Goal: Task Accomplishment & Management: Complete application form

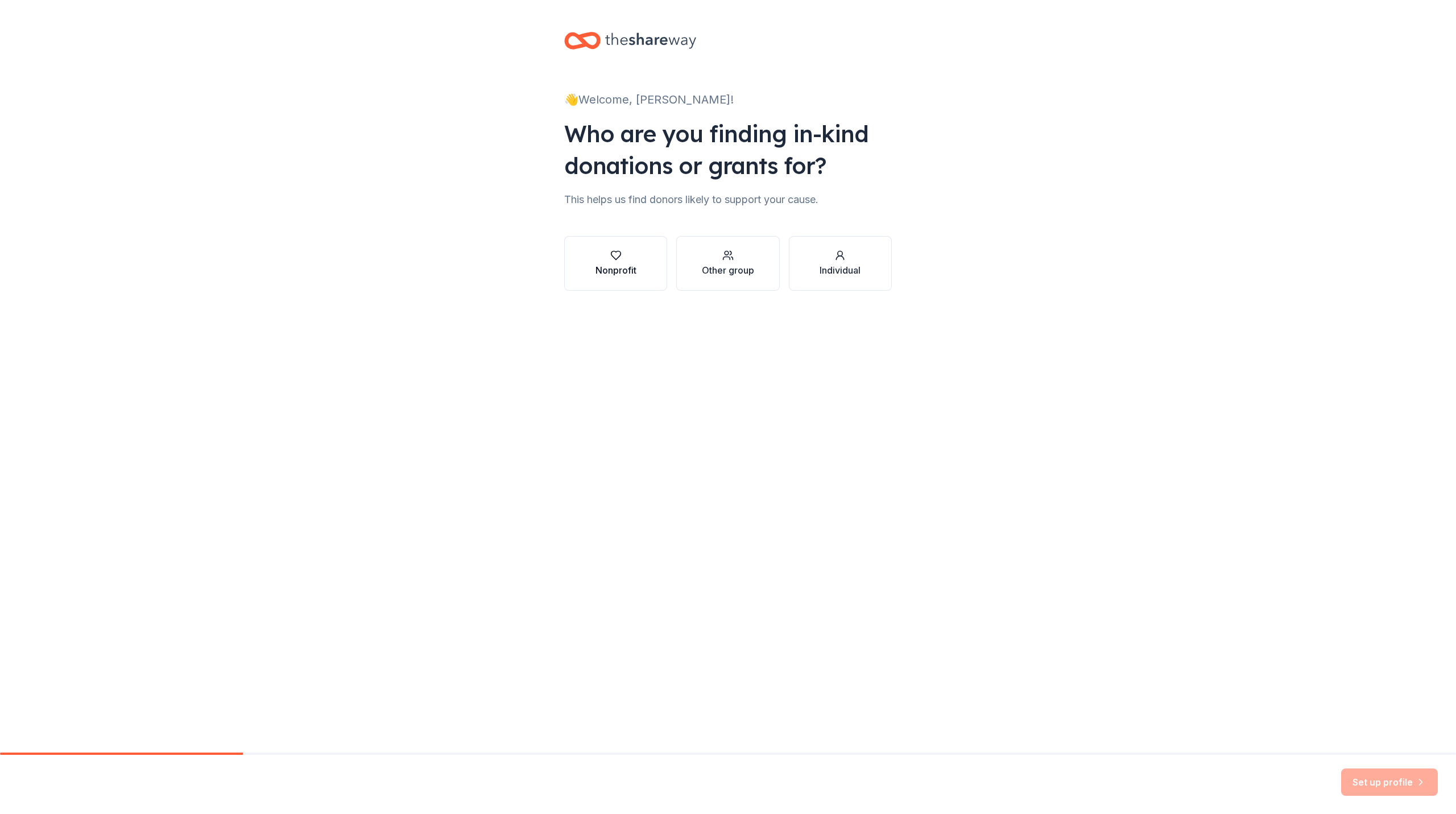
click at [621, 262] on div "Nonprofit" at bounding box center [616, 263] width 41 height 27
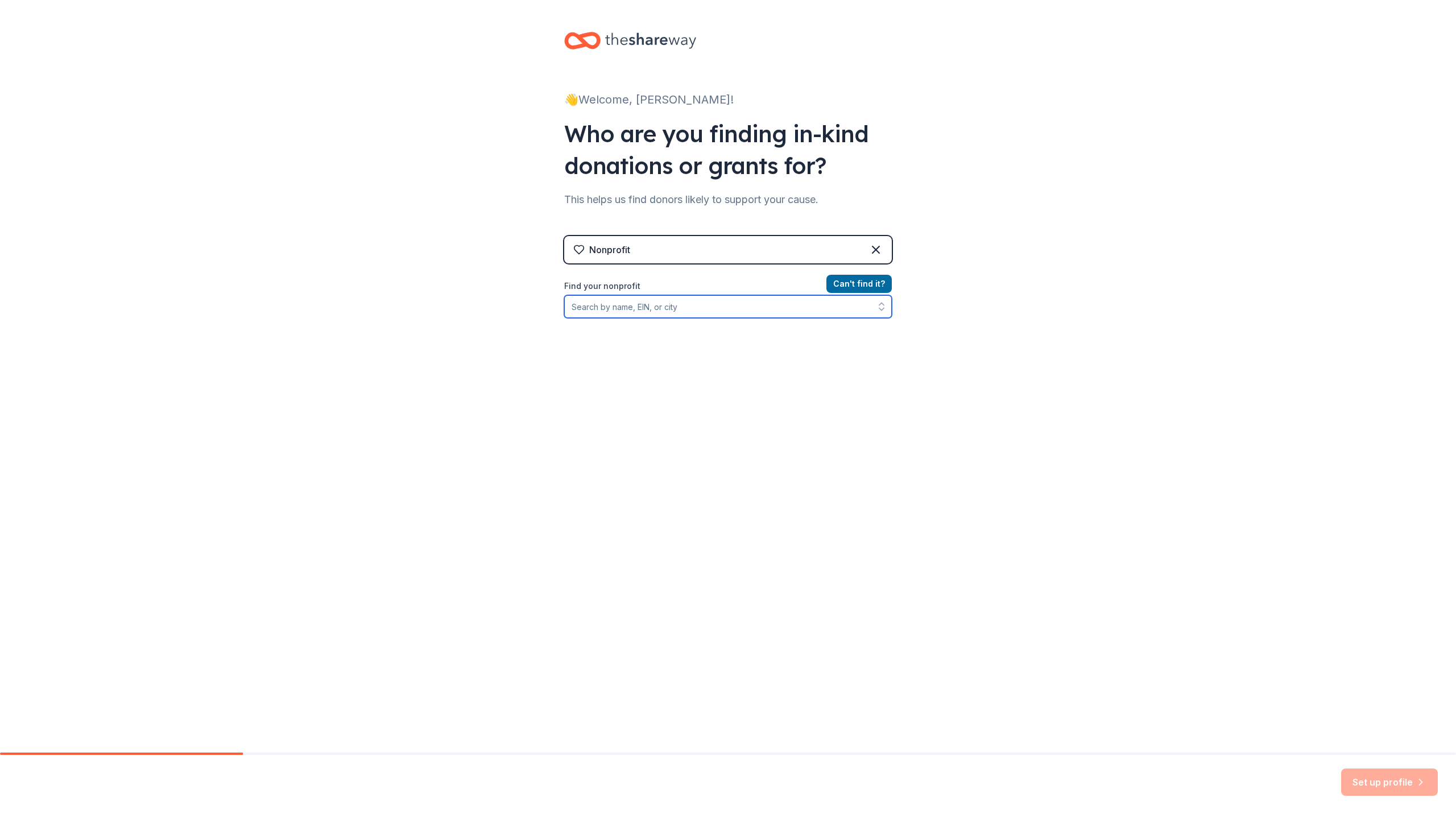
click at [788, 311] on input "Find your nonprofit" at bounding box center [728, 307] width 327 height 23
click at [696, 312] on input "Find your nonprofit" at bounding box center [728, 307] width 327 height 23
click at [581, 310] on input "[US_EMPLOYER_IDENTIFICATION_NUMBER]" at bounding box center [728, 307] width 327 height 23
click at [584, 310] on input "[US_EMPLOYER_IDENTIFICATION_NUMBER]" at bounding box center [728, 307] width 327 height 23
type input "133034601"
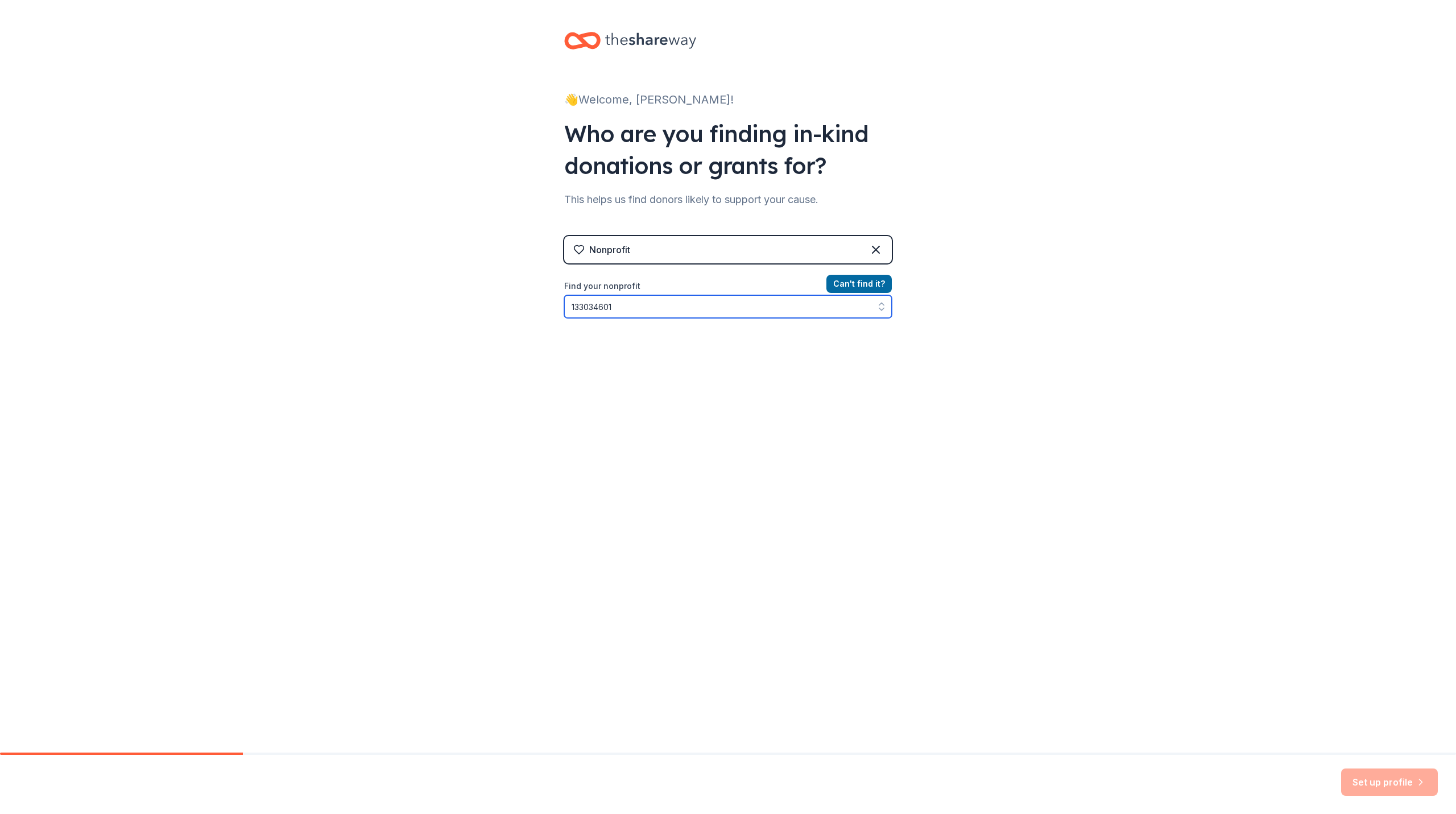
click at [639, 315] on input "133034601" at bounding box center [728, 307] width 327 height 23
click at [837, 277] on button "Go back to search" at bounding box center [847, 284] width 88 height 19
click at [723, 305] on input "Find your nonprofit" at bounding box center [728, 307] width 327 height 23
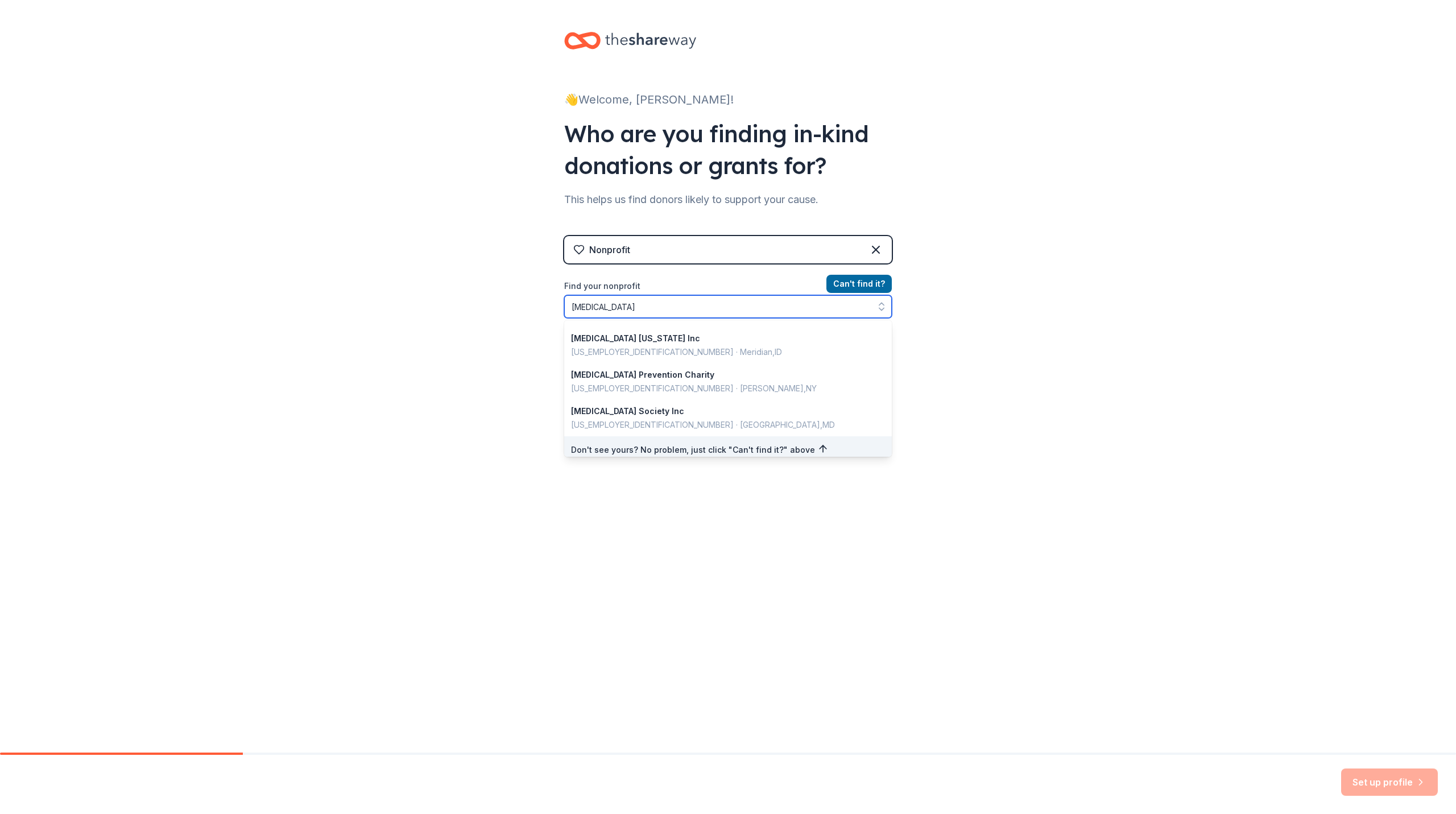
scroll to position [805, 0]
click at [655, 310] on input "Alzheimers" at bounding box center [728, 307] width 327 height 23
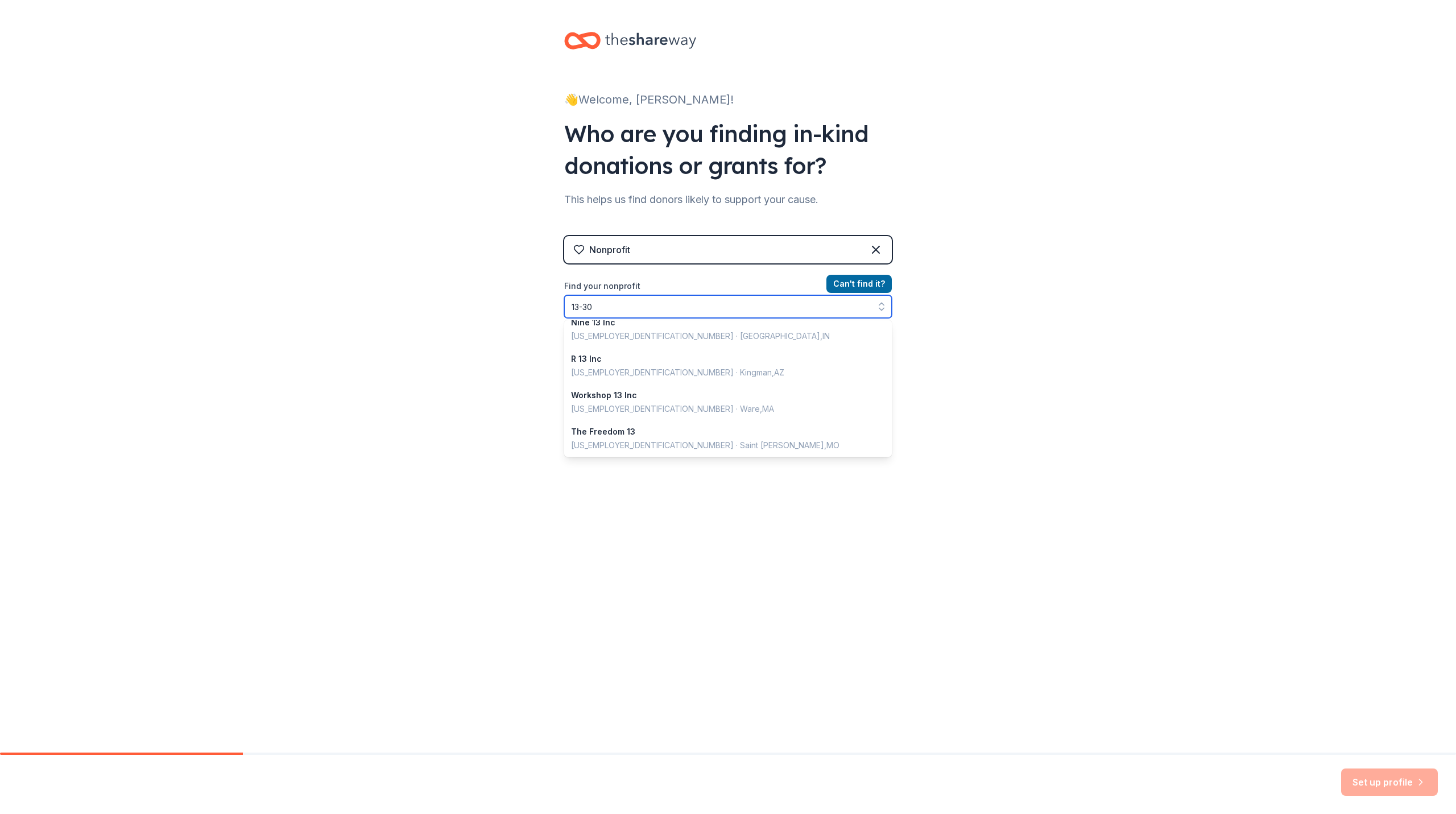
scroll to position [0, 0]
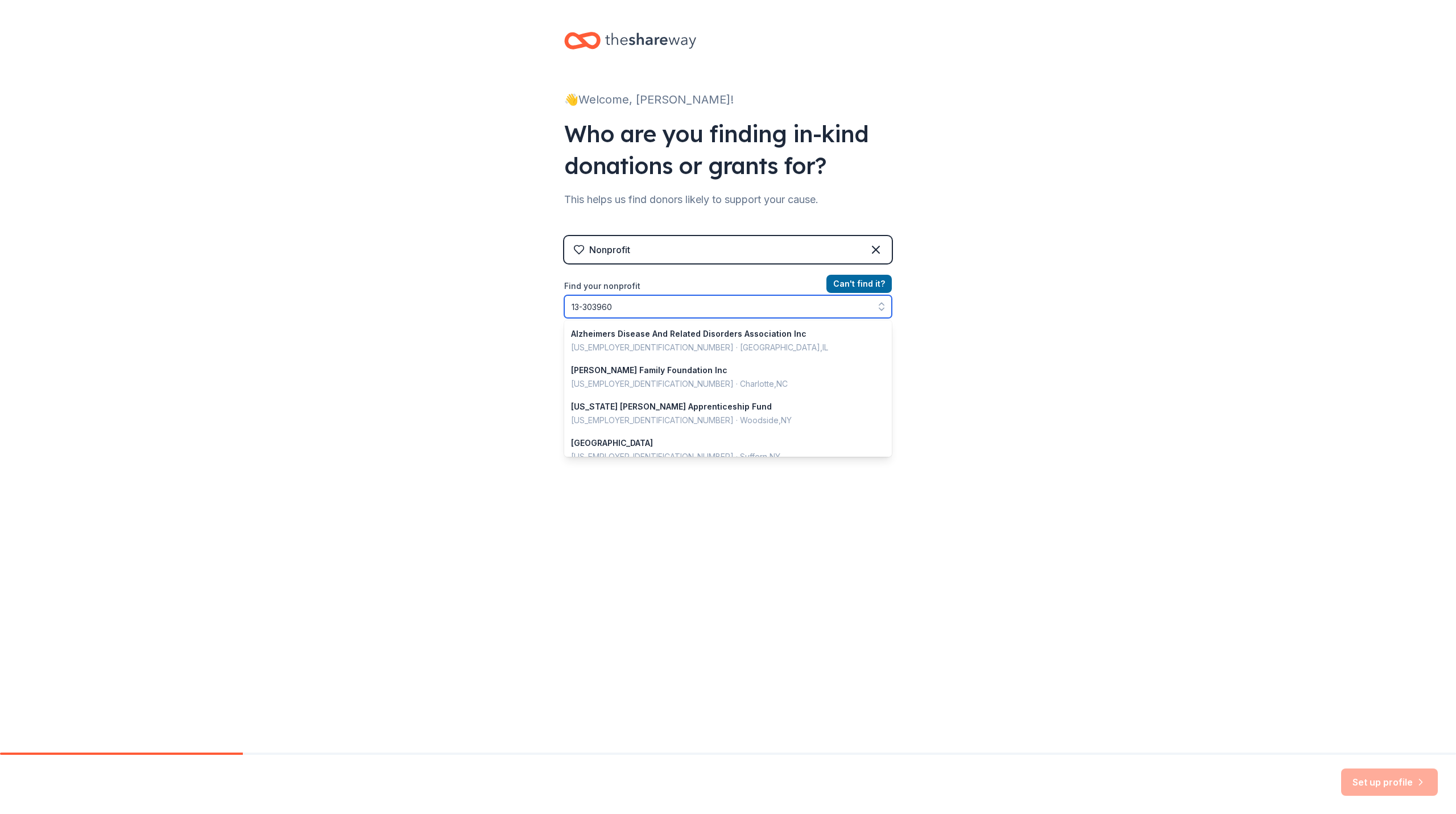
type input "[US_EMPLOYER_IDENTIFICATION_NUMBER]"
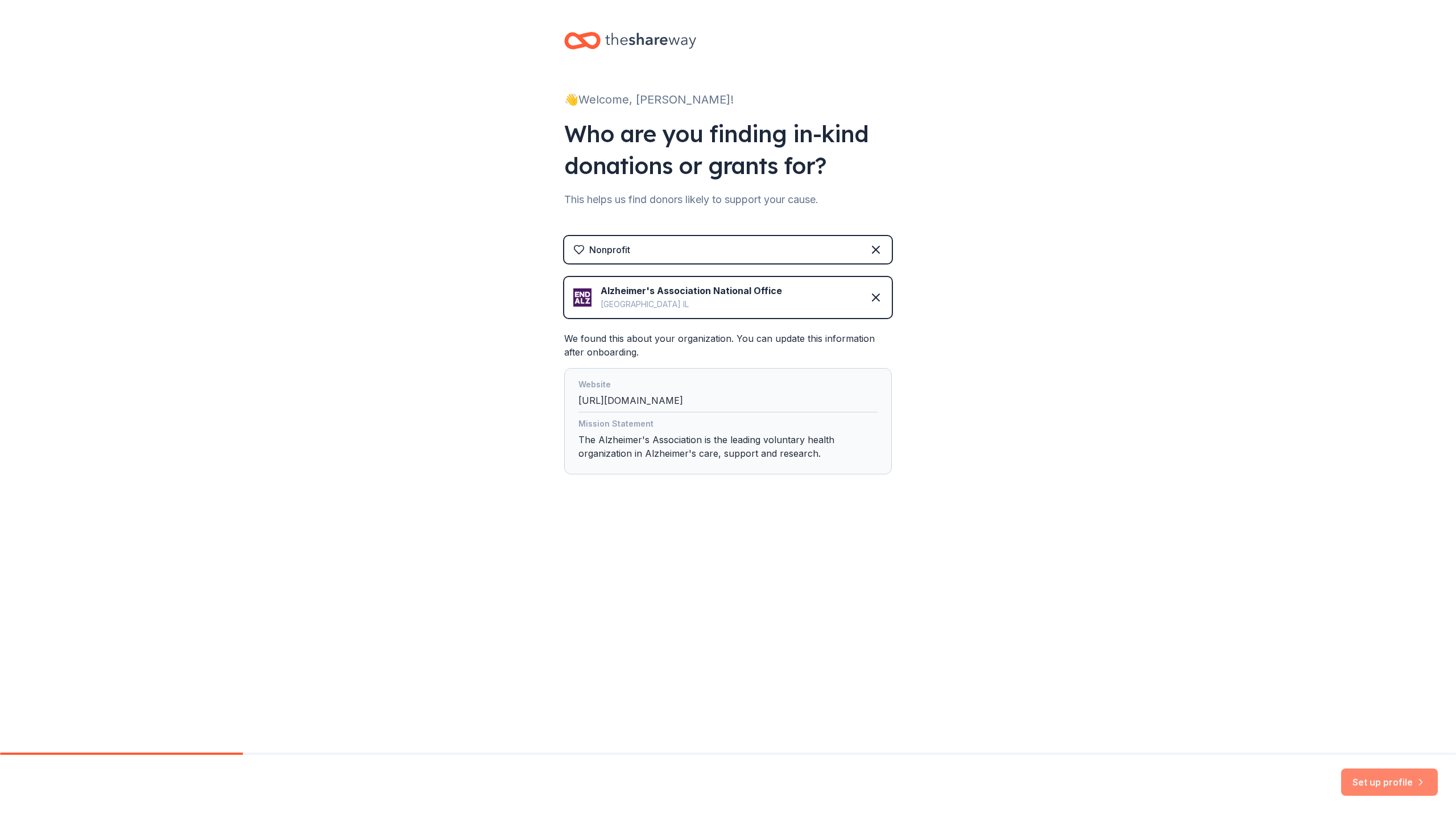
click at [1377, 775] on button "Set up profile" at bounding box center [1390, 782] width 97 height 27
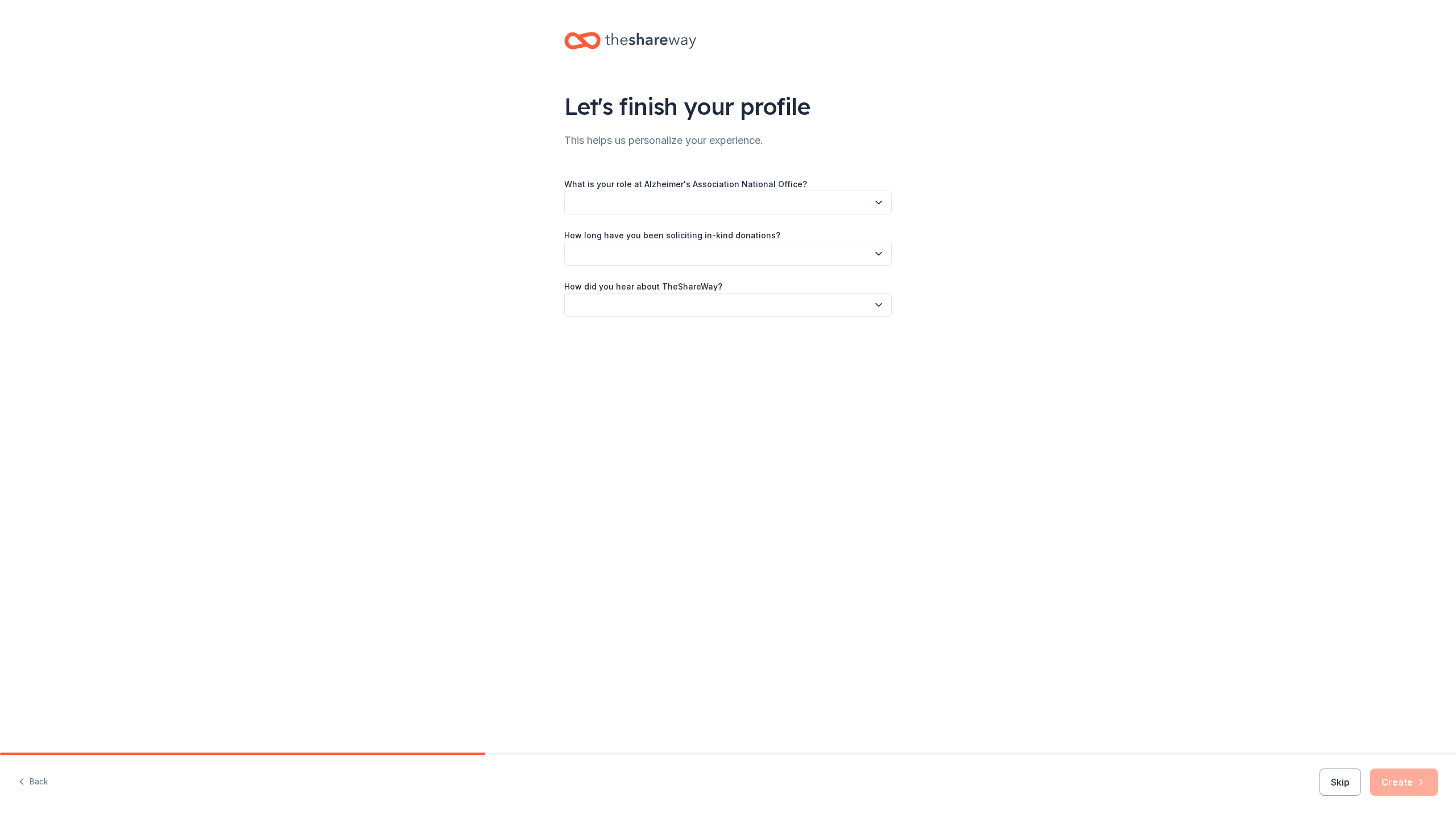
click at [716, 193] on button "button" at bounding box center [728, 202] width 327 height 24
click at [616, 391] on div "Other" at bounding box center [728, 392] width 322 height 23
click at [631, 264] on input "Please specify your role:" at bounding box center [728, 255] width 327 height 24
type input "Committee Member"
click at [694, 302] on button "button" at bounding box center [728, 307] width 327 height 24
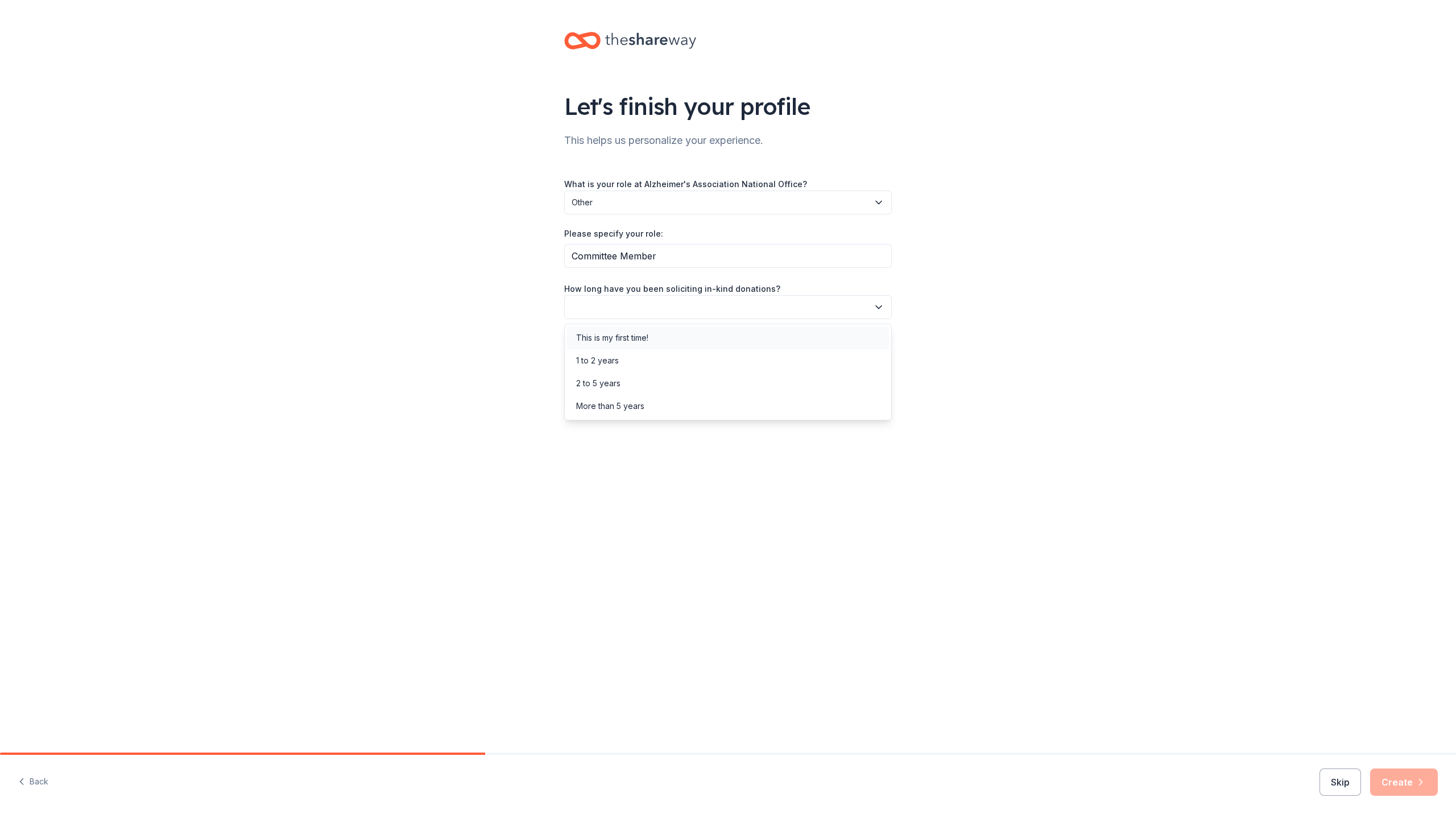
click at [641, 335] on div "This is my first time!" at bounding box center [612, 337] width 72 height 14
click at [657, 364] on button "button" at bounding box center [728, 357] width 327 height 24
click at [626, 411] on div "Online search" at bounding box center [602, 412] width 52 height 14
click at [1412, 784] on button "Create" at bounding box center [1403, 782] width 68 height 27
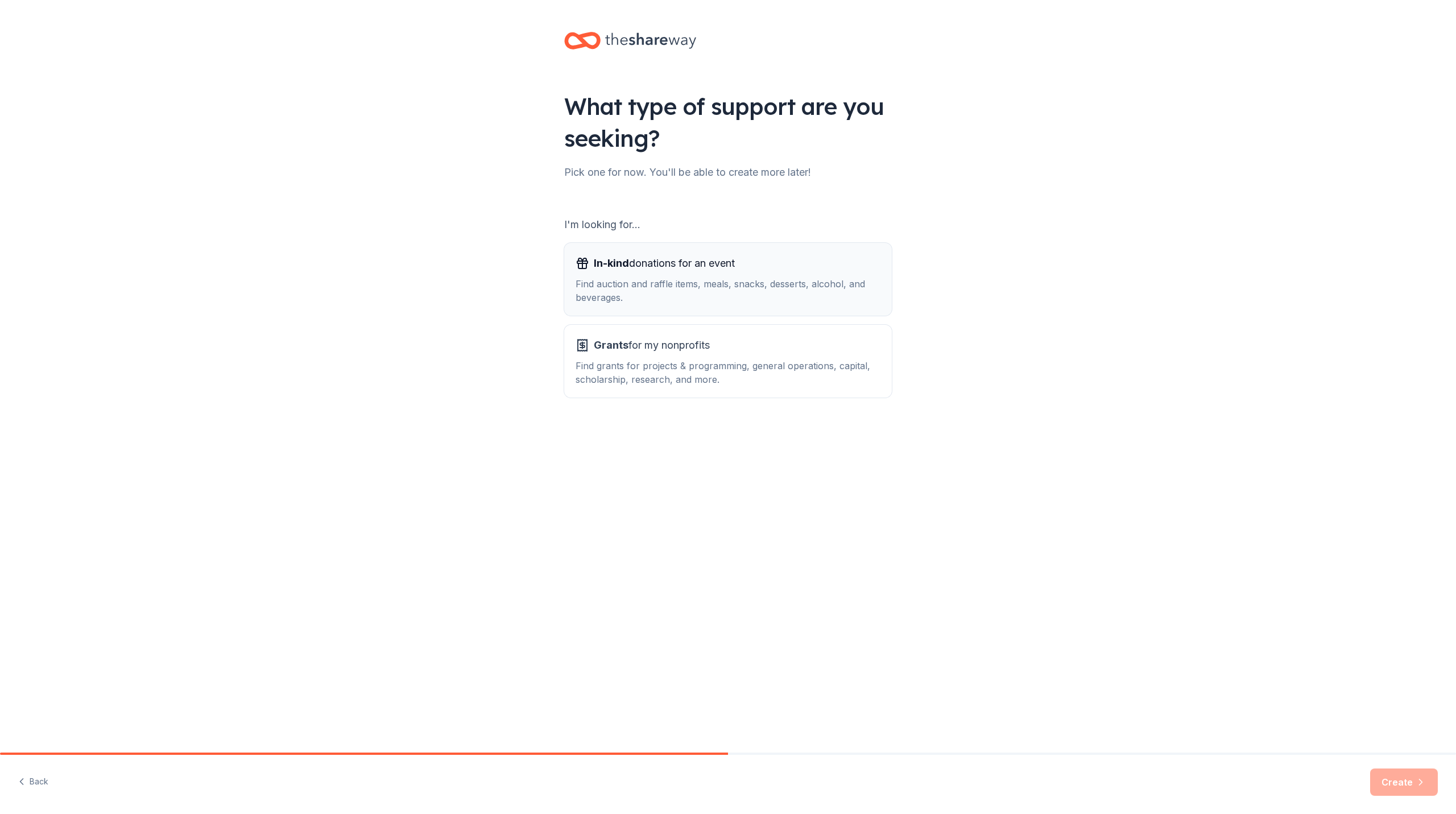
click at [683, 281] on div "Find auction and raffle items, meals, snacks, desserts, alcohol, and beverages." at bounding box center [728, 290] width 305 height 27
click at [1412, 783] on button "Create" at bounding box center [1403, 782] width 68 height 27
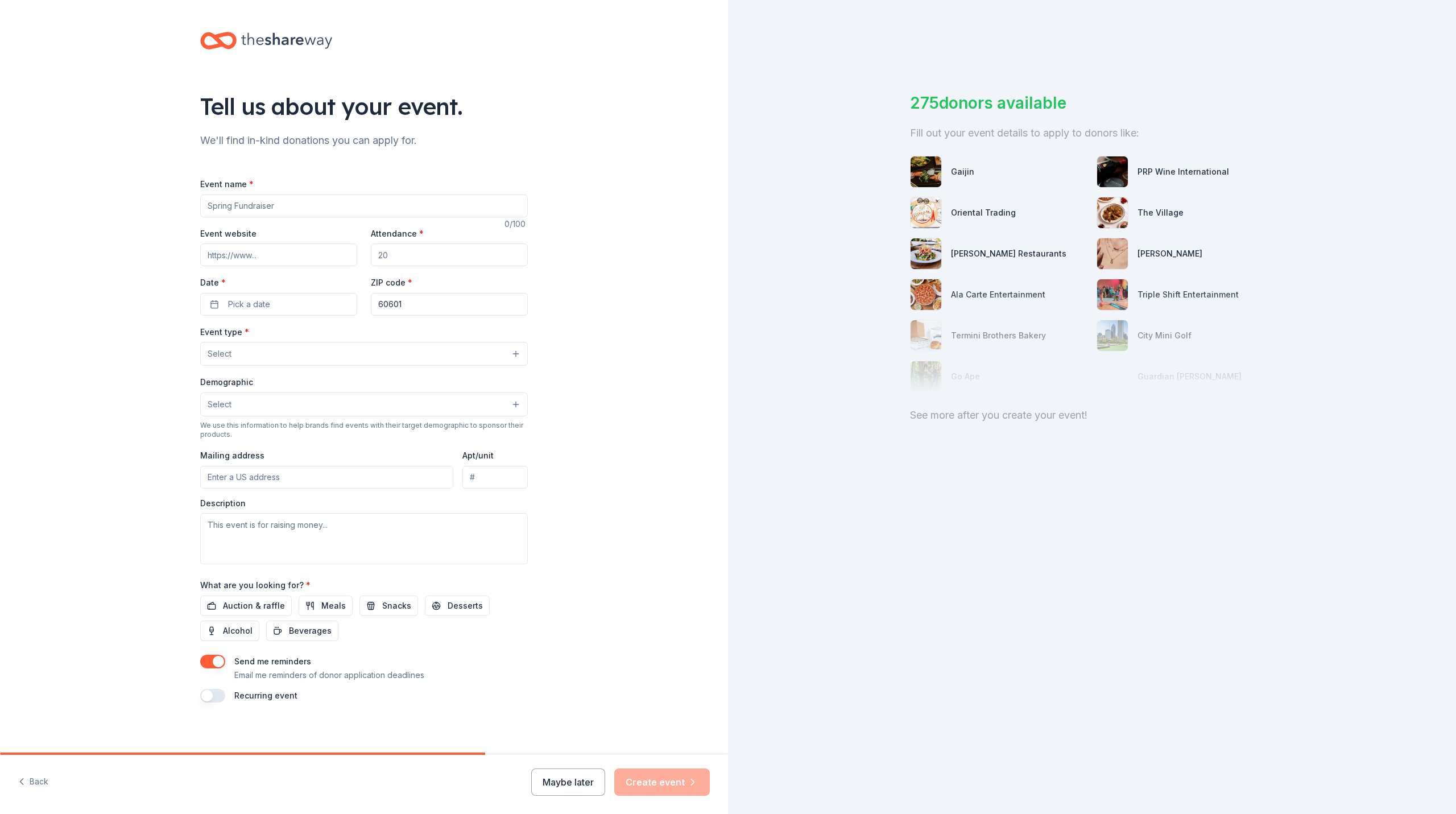
click at [265, 206] on input "Event name *" at bounding box center [364, 206] width 327 height 23
type input "St. [PERSON_NAME] Walk to End Alzheimer's"
paste input "https://act.alz.org/site/TR/Walk2025/MO-GreaterMissouri?pg=entry&fr_id=18720"
type input "https://act.alz.org/site/TR/Walk2025/MO-GreaterMissouri?pg=entry&fr_id=18720"
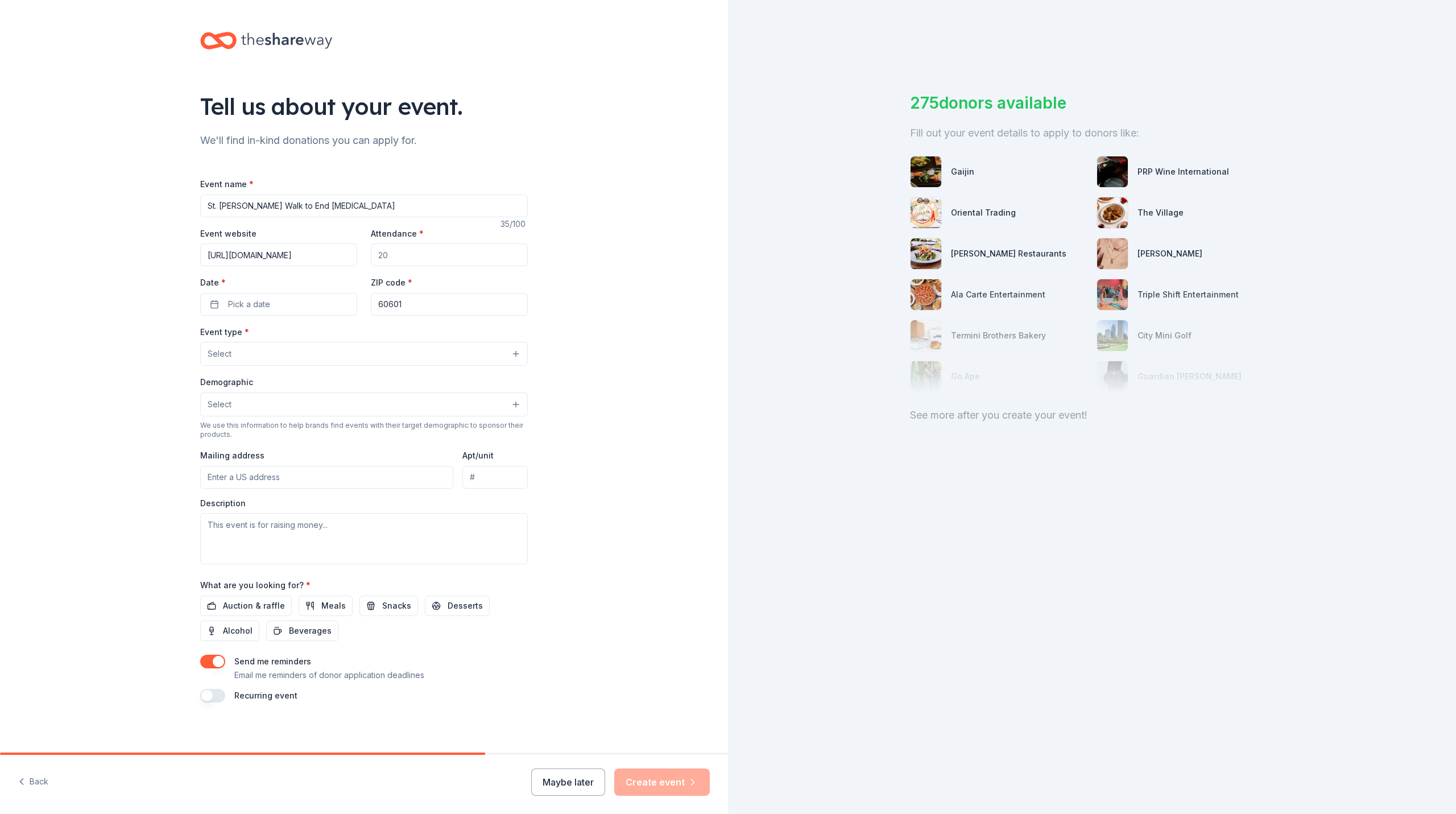
scroll to position [0, 0]
click at [379, 256] on input "Attendance *" at bounding box center [449, 255] width 157 height 23
type input "2000"
click at [350, 300] on button "Pick a date" at bounding box center [279, 305] width 157 height 23
click at [338, 334] on button "Go to next month" at bounding box center [336, 335] width 16 height 16
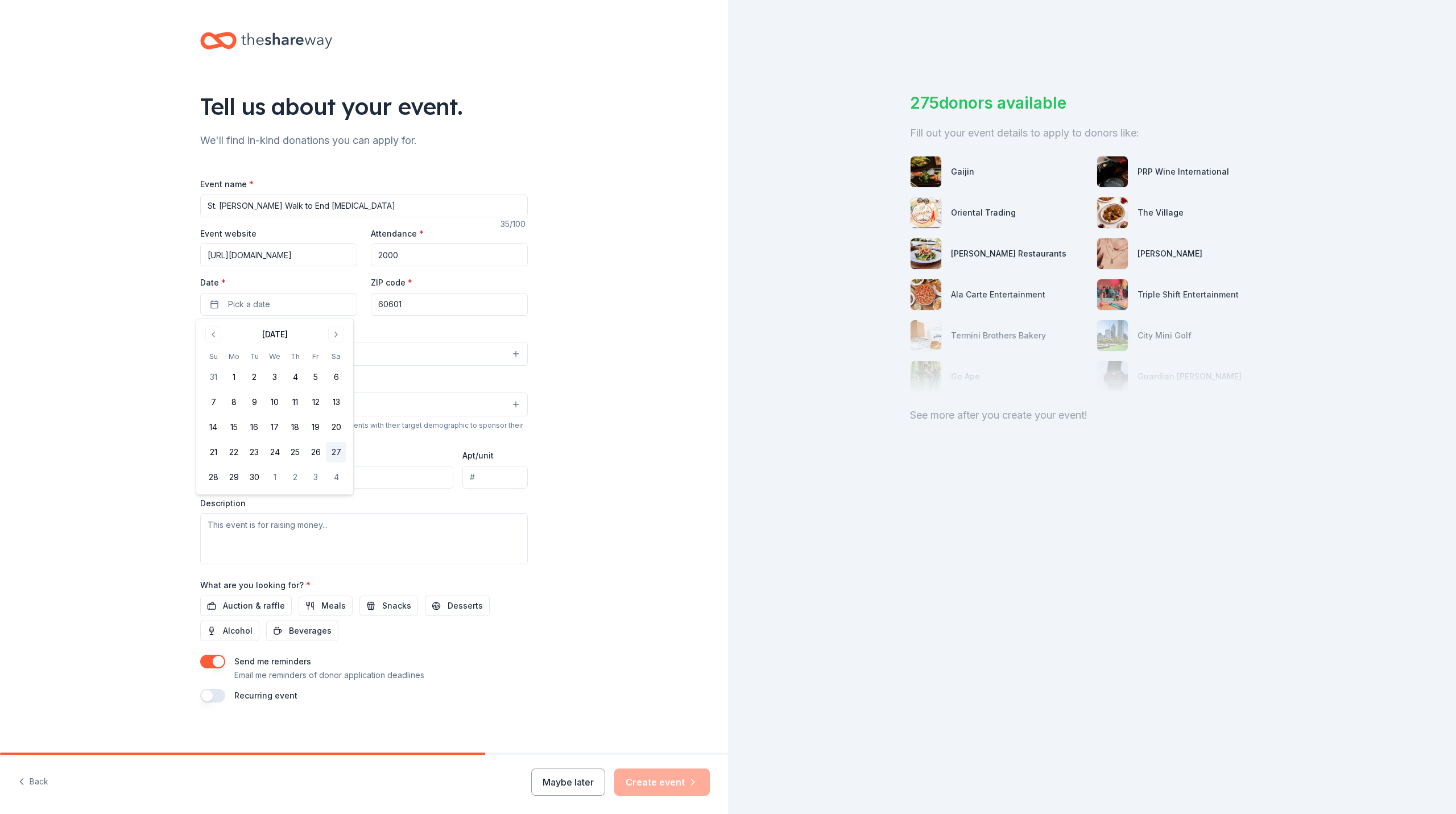
click at [343, 447] on button "27" at bounding box center [336, 452] width 21 height 21
click at [390, 300] on input "60601" at bounding box center [449, 305] width 157 height 23
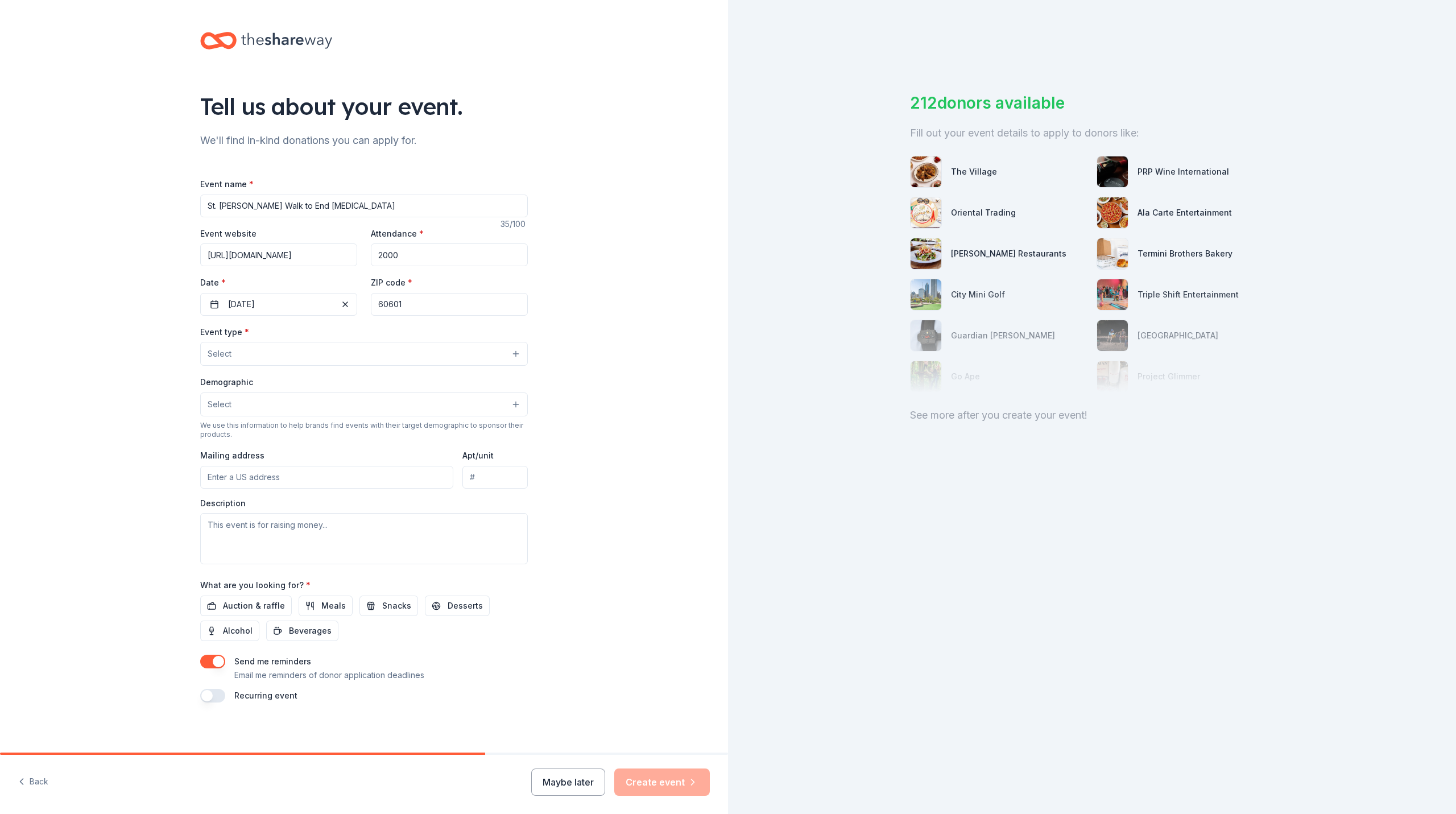
click at [390, 300] on input "60601" at bounding box center [449, 305] width 157 height 23
type input "63304"
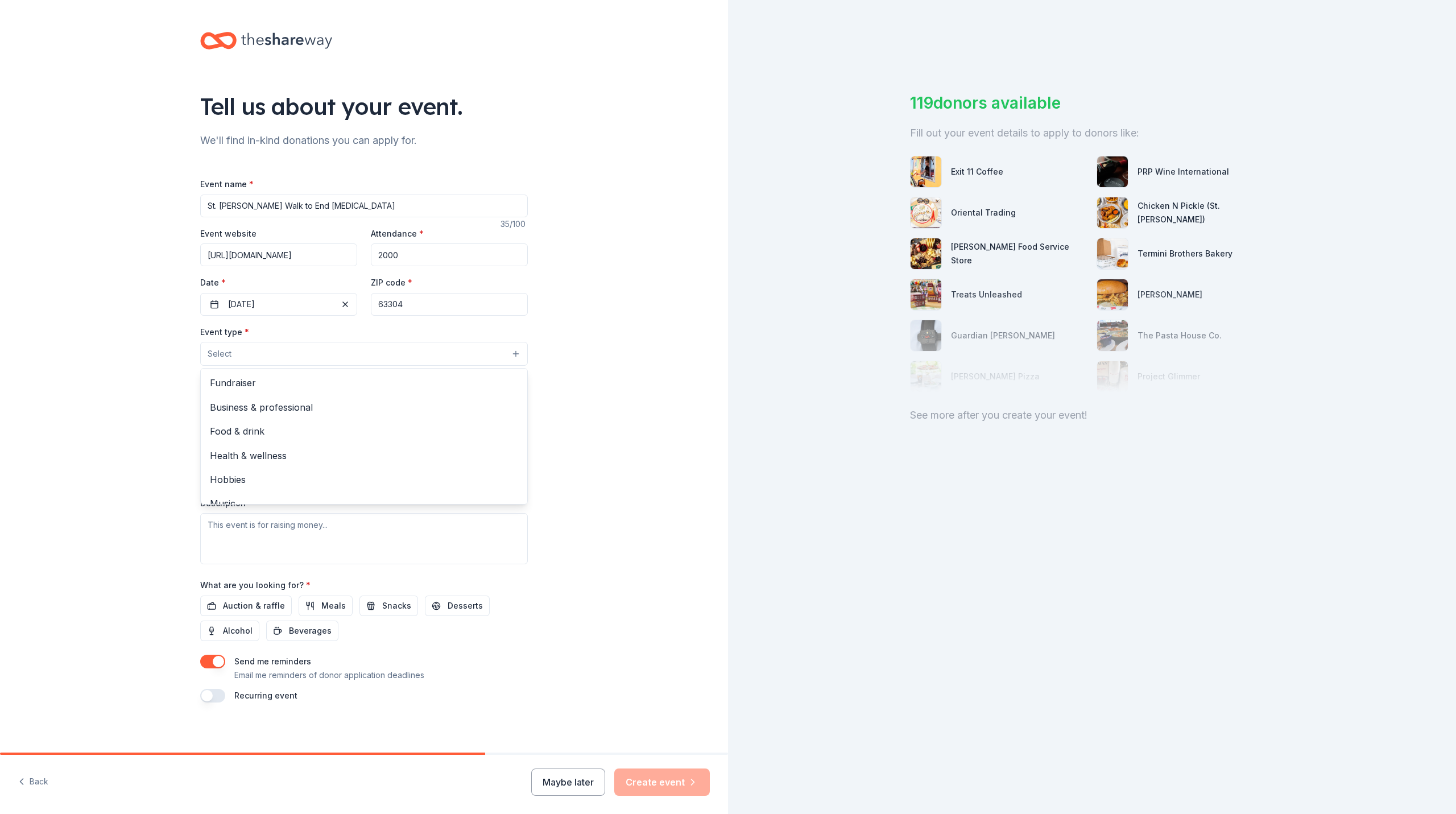
click at [335, 351] on button "Select" at bounding box center [364, 353] width 327 height 24
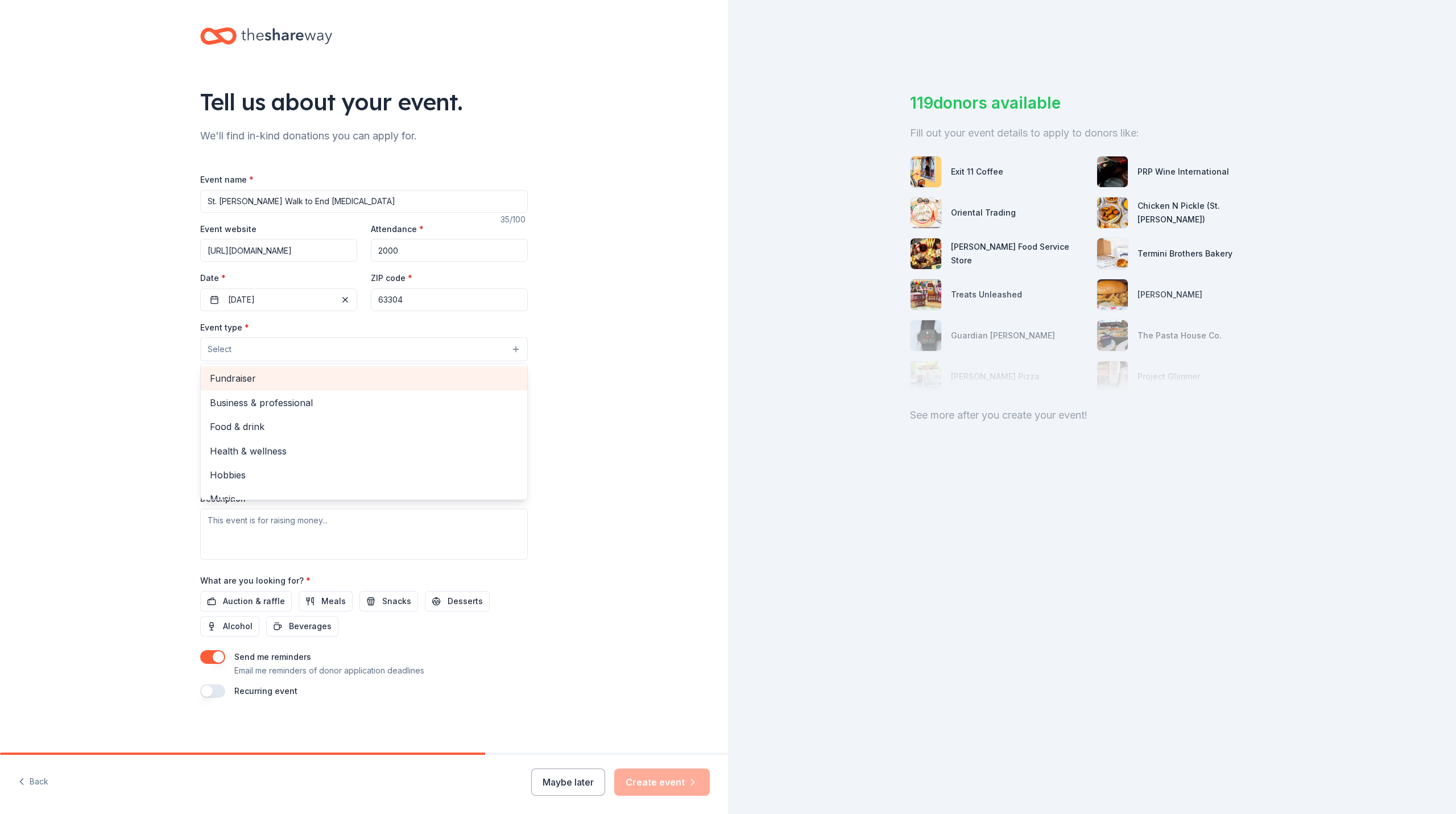
click at [324, 381] on span "Fundraiser" at bounding box center [364, 378] width 308 height 15
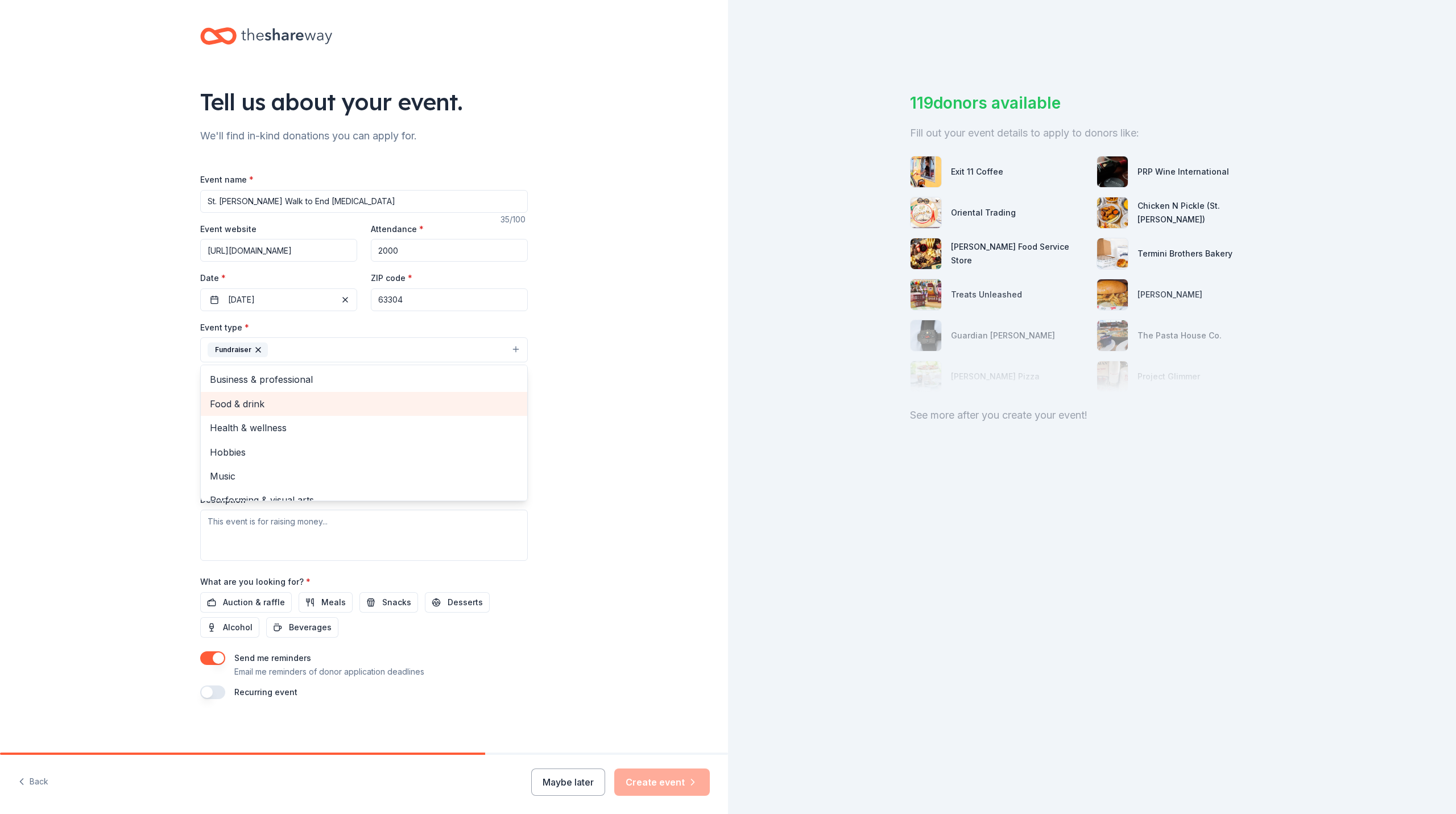
scroll to position [14, 0]
click at [423, 419] on span "Health & wellness" at bounding box center [364, 414] width 308 height 15
click at [536, 403] on div "Tell us about your event. We'll find in-kind donations you can apply for. Event…" at bounding box center [364, 375] width 364 height 758
click at [335, 398] on button "Select" at bounding box center [364, 400] width 327 height 24
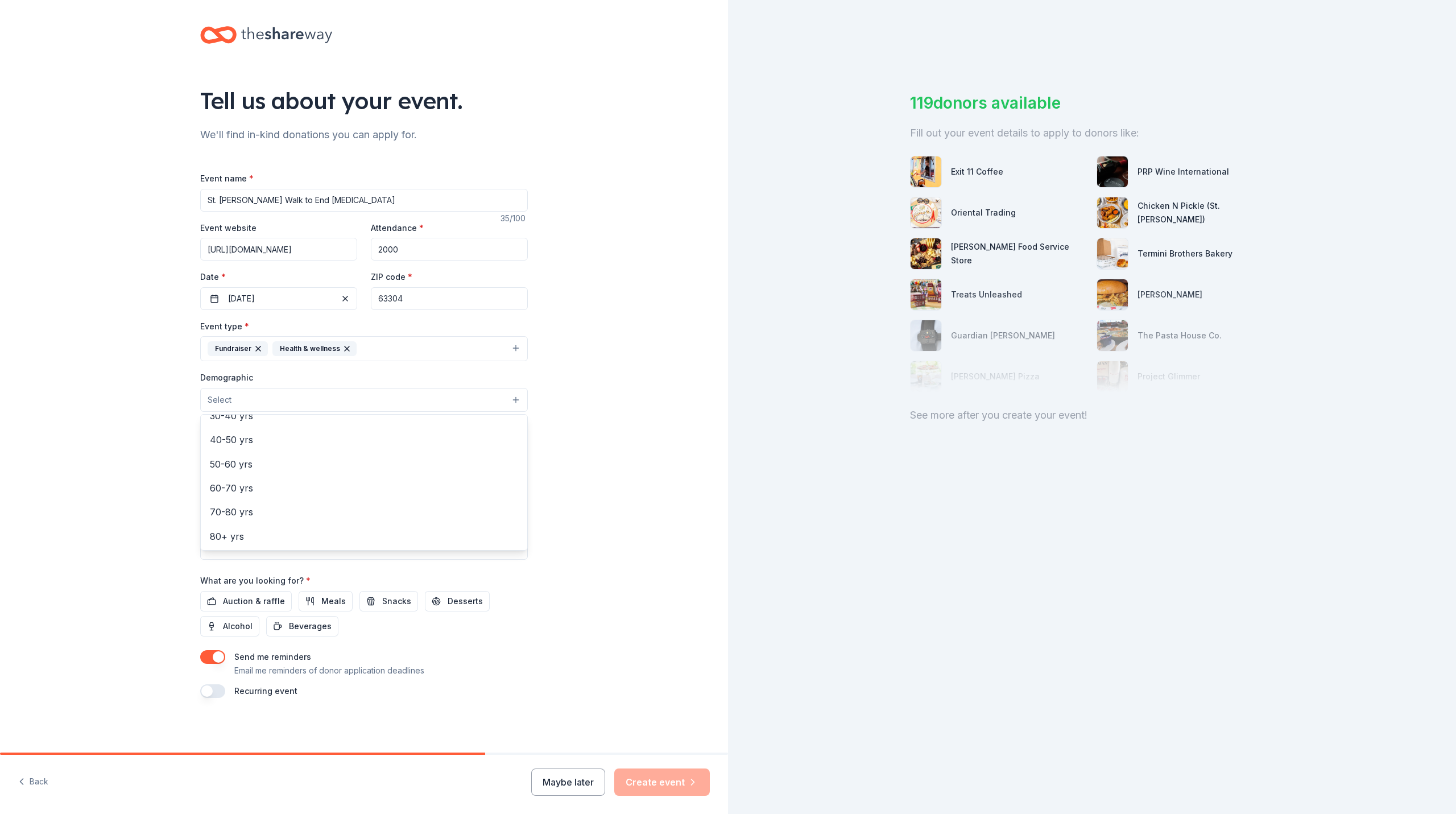
scroll to position [183, 0]
click at [298, 526] on div "80+ yrs" at bounding box center [364, 535] width 327 height 24
click at [292, 508] on span "60-70 yrs" at bounding box center [364, 512] width 308 height 15
click at [288, 494] on span "40-50 yrs" at bounding box center [364, 488] width 308 height 15
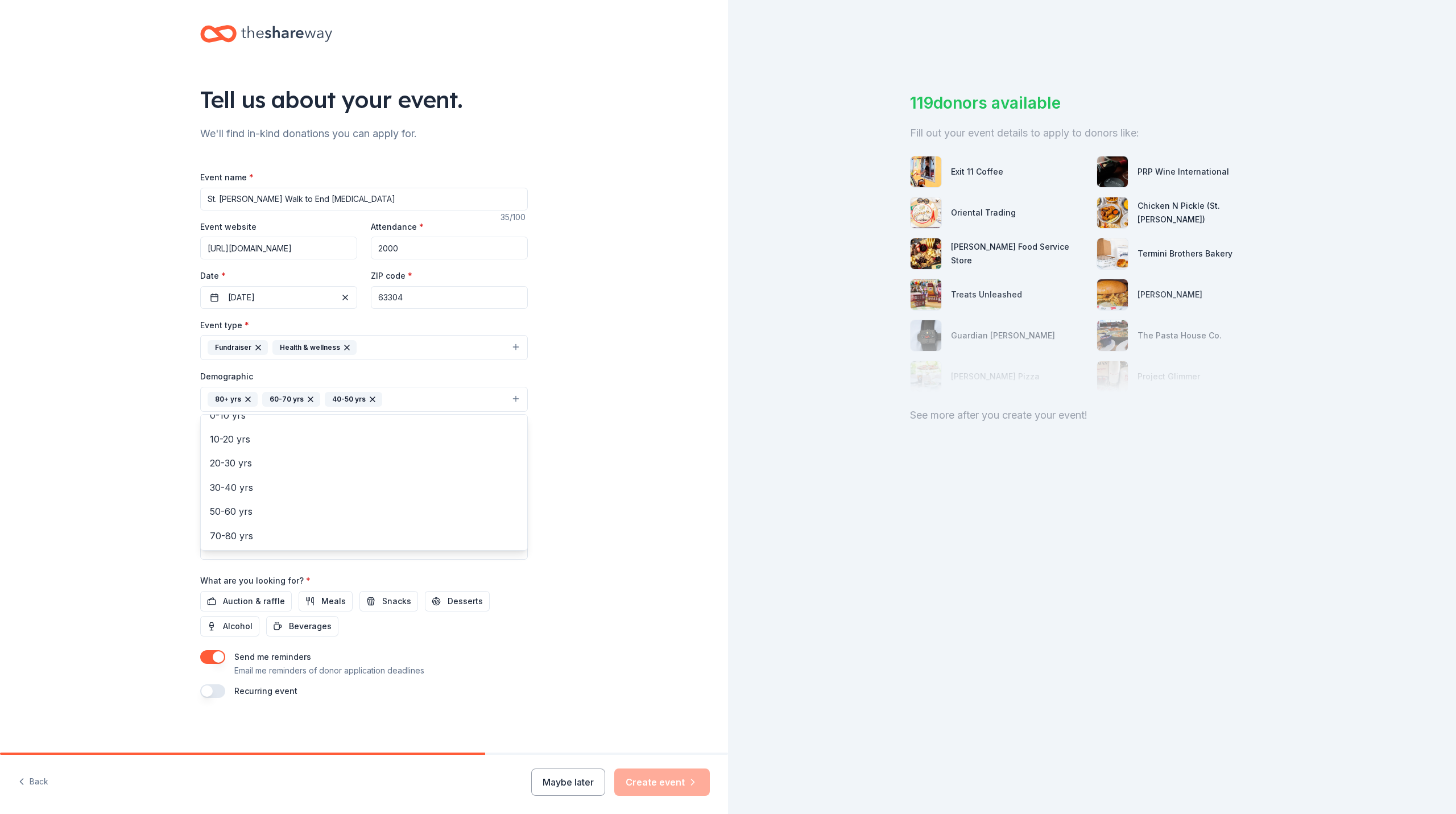
click at [567, 517] on div "Tell us about your event. We'll find in-kind donations you can apply for. Event…" at bounding box center [364, 372] width 728 height 759
click at [324, 474] on input "Mailing address" at bounding box center [327, 472] width 253 height 23
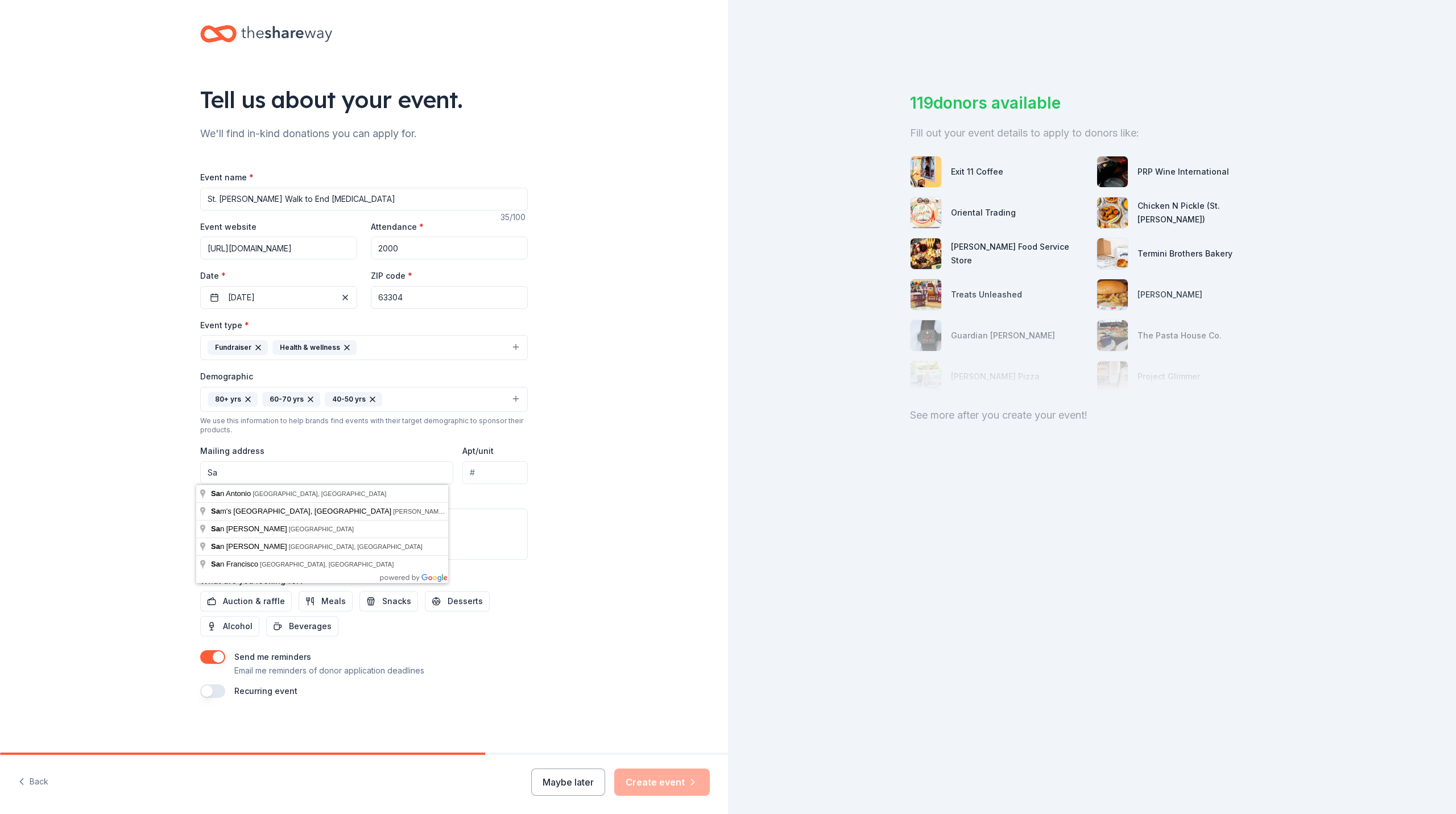
type input "S"
type input "28 Crescent Hills Drive, St. Peters, MO, 63376"
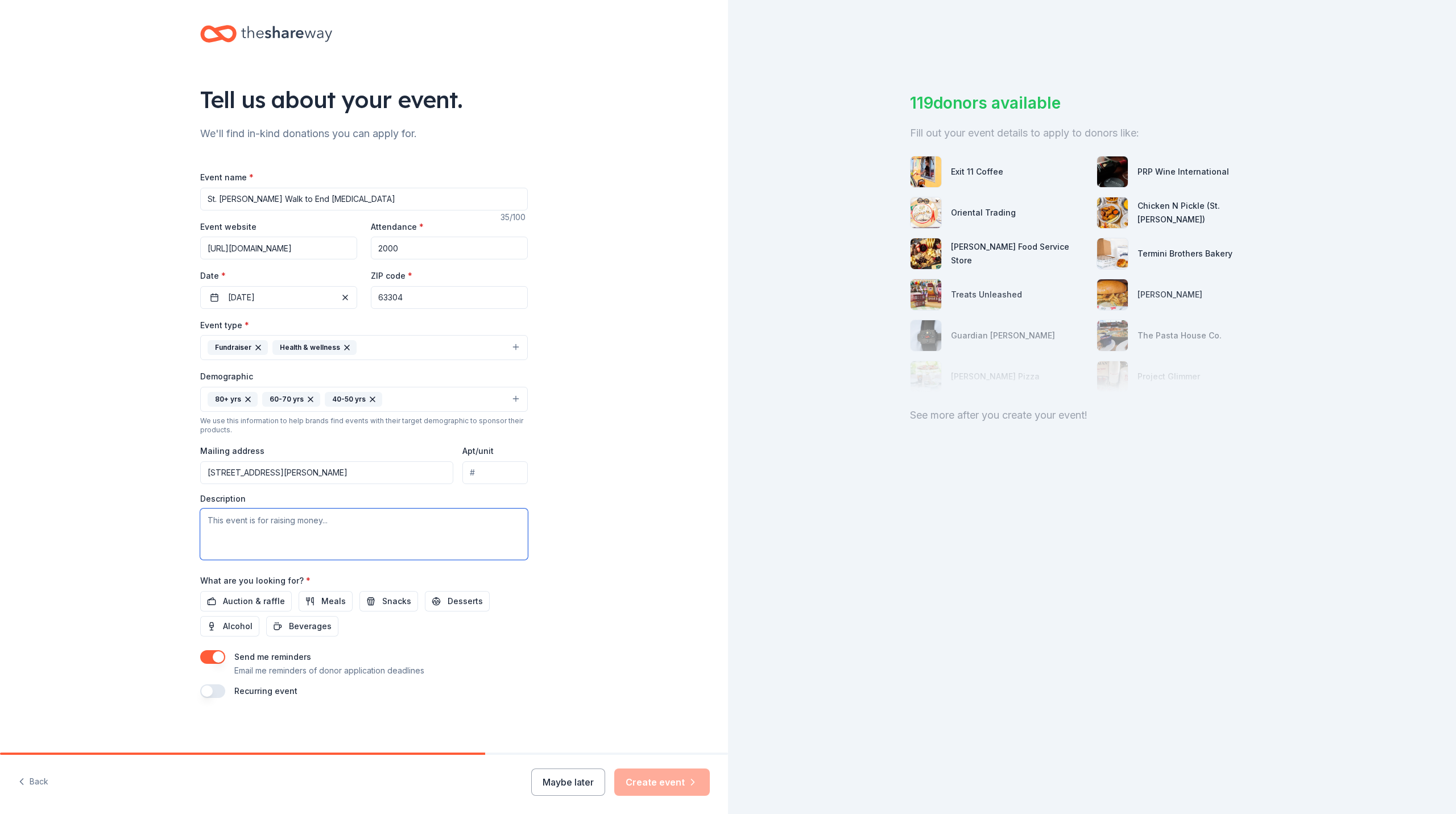
click at [303, 531] on textarea at bounding box center [364, 534] width 327 height 51
type textarea "Hello! I am sourcing Gift Cards and other donations for a raffle to raise money…"
click at [271, 598] on span "Auction & raffle" at bounding box center [253, 601] width 62 height 14
click at [648, 786] on button "Create event" at bounding box center [662, 782] width 96 height 27
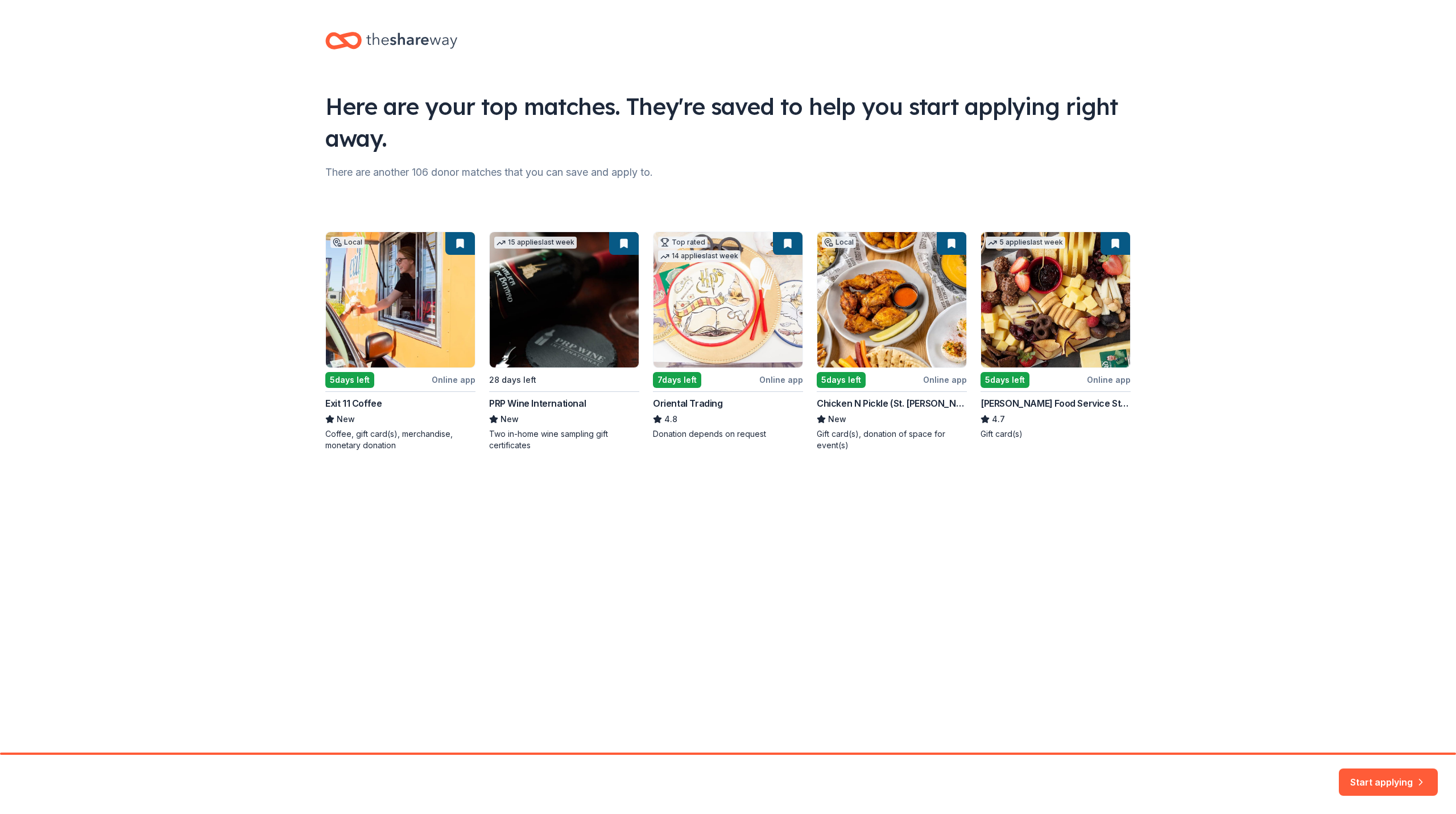
click at [369, 332] on div "Local 5 days left Online app Exit 11 Coffee New Coffee, gift card(s), merchandi…" at bounding box center [728, 341] width 805 height 220
click at [1380, 775] on button "Start applying" at bounding box center [1388, 775] width 99 height 27
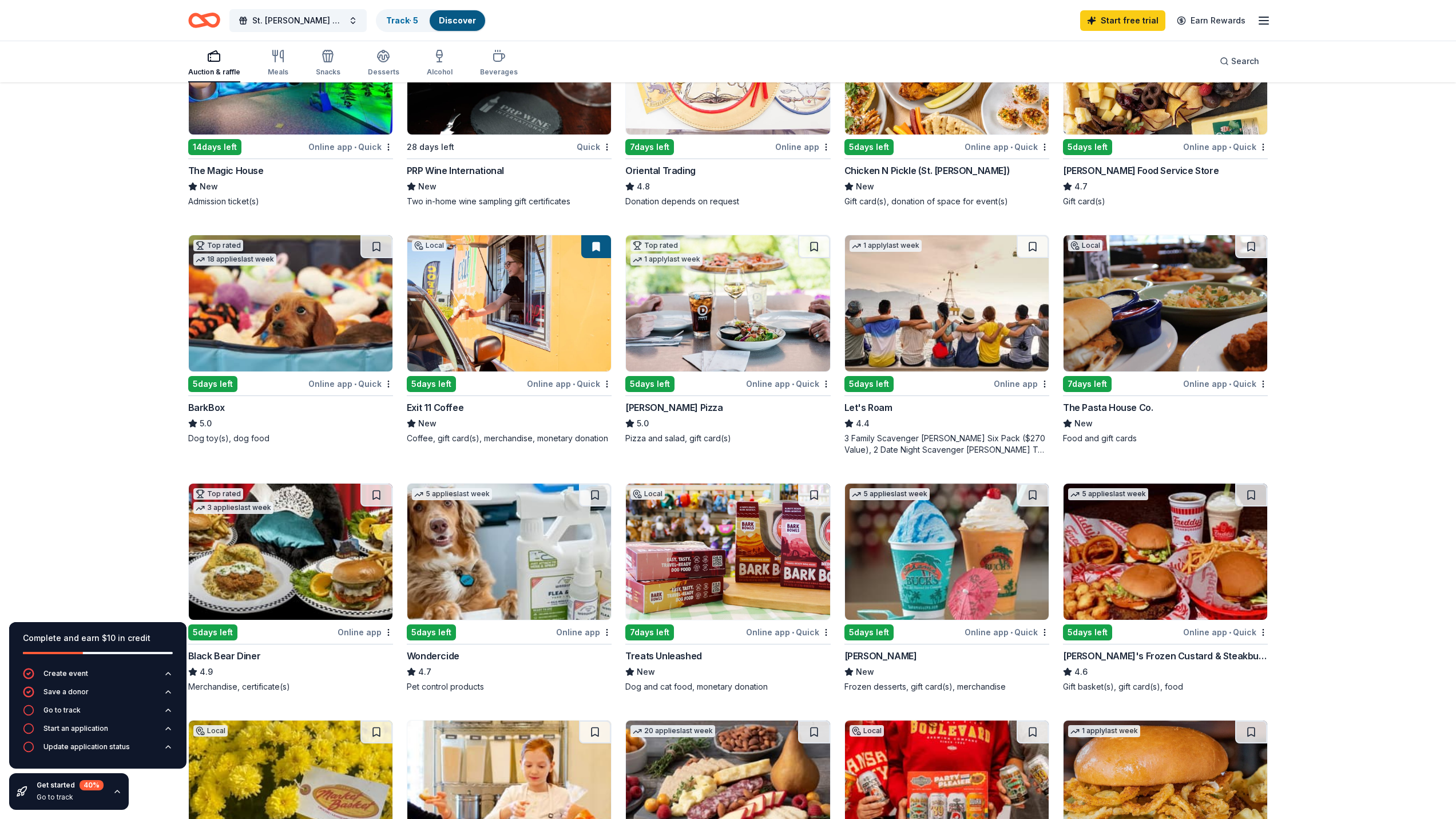
scroll to position [229, 0]
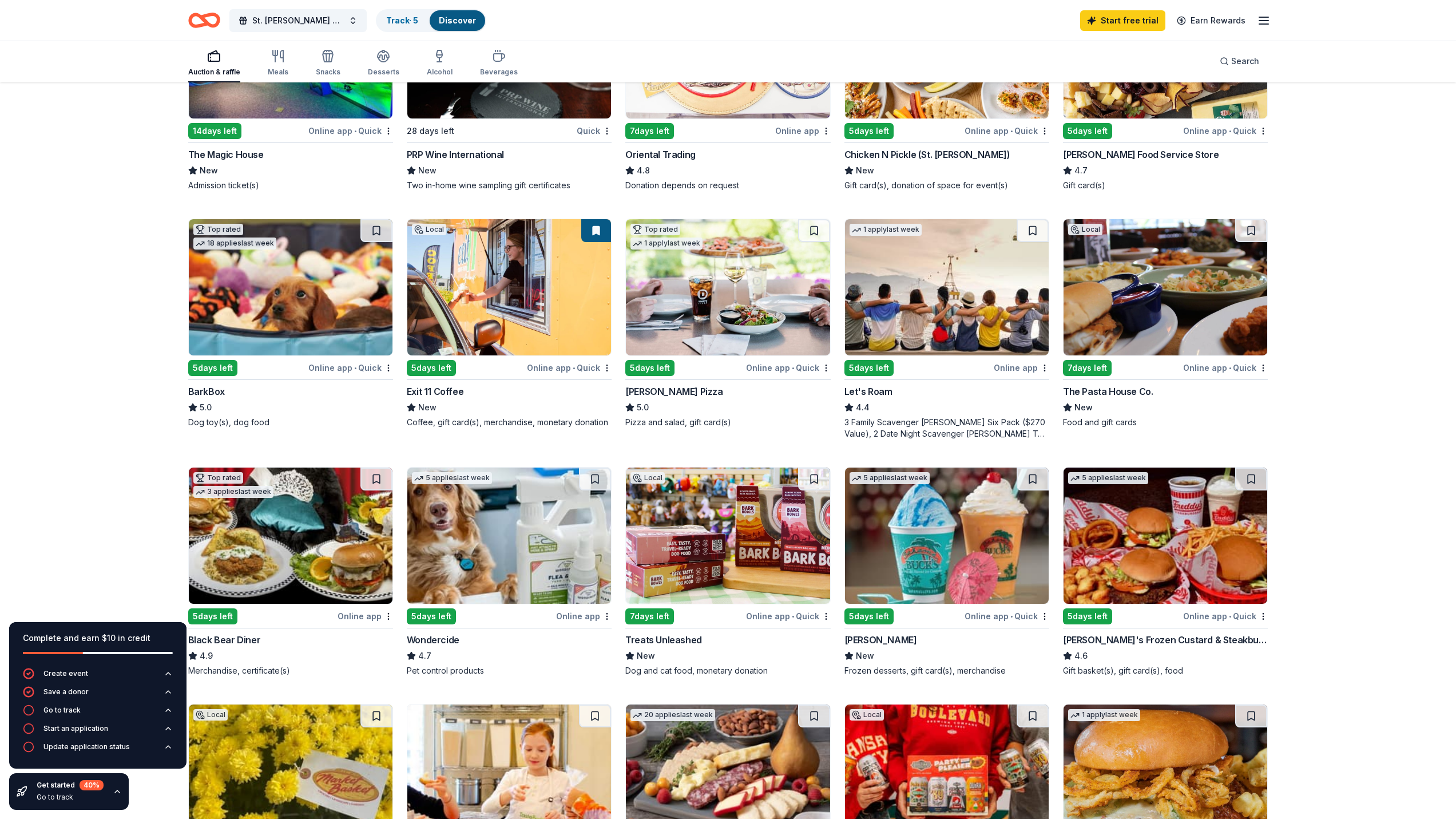
click at [291, 296] on img at bounding box center [291, 287] width 204 height 136
click at [772, 306] on img at bounding box center [728, 287] width 204 height 136
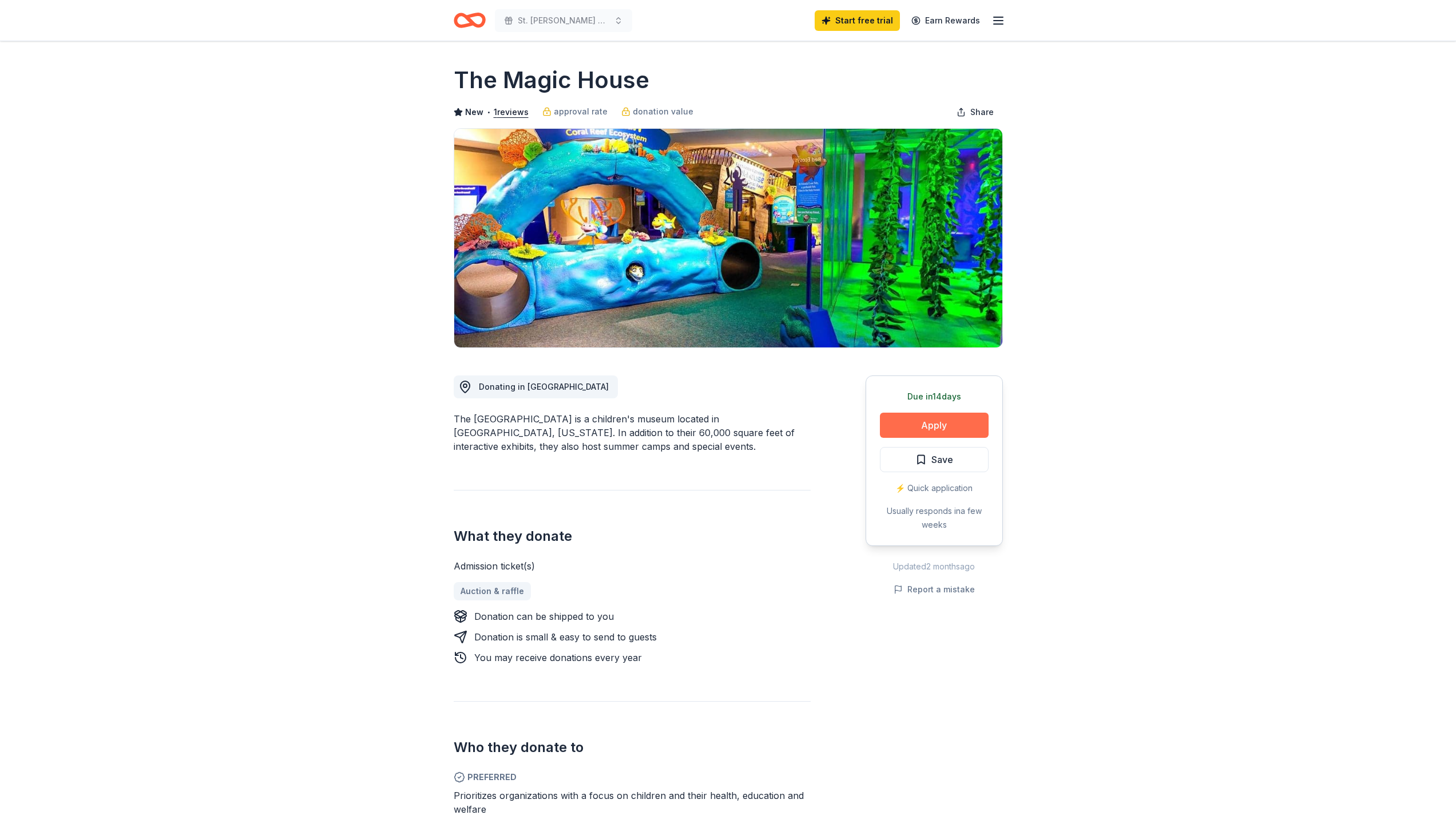
click at [907, 421] on button "Apply" at bounding box center [934, 425] width 108 height 25
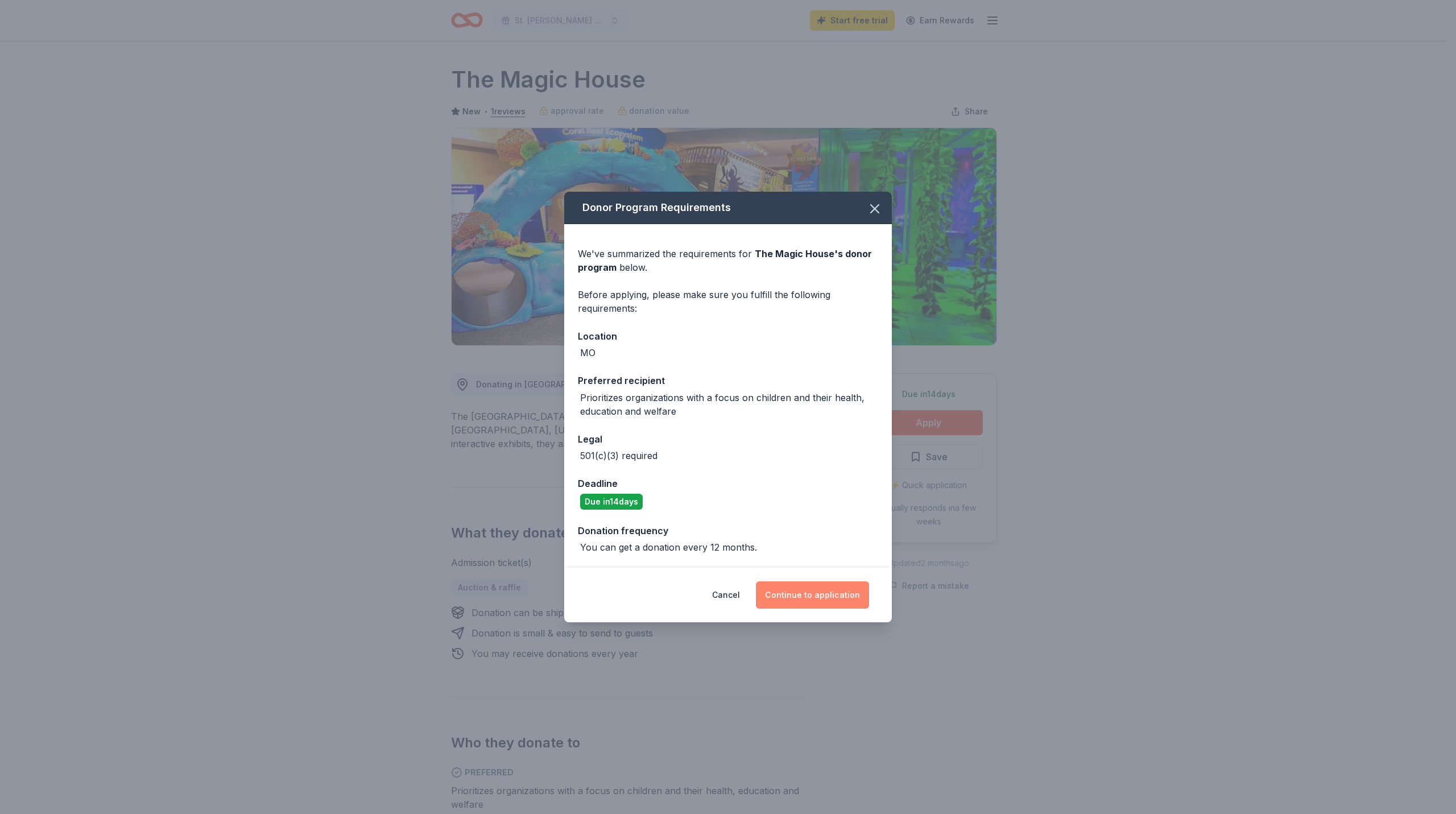
click at [810, 588] on button "Continue to application" at bounding box center [812, 595] width 113 height 27
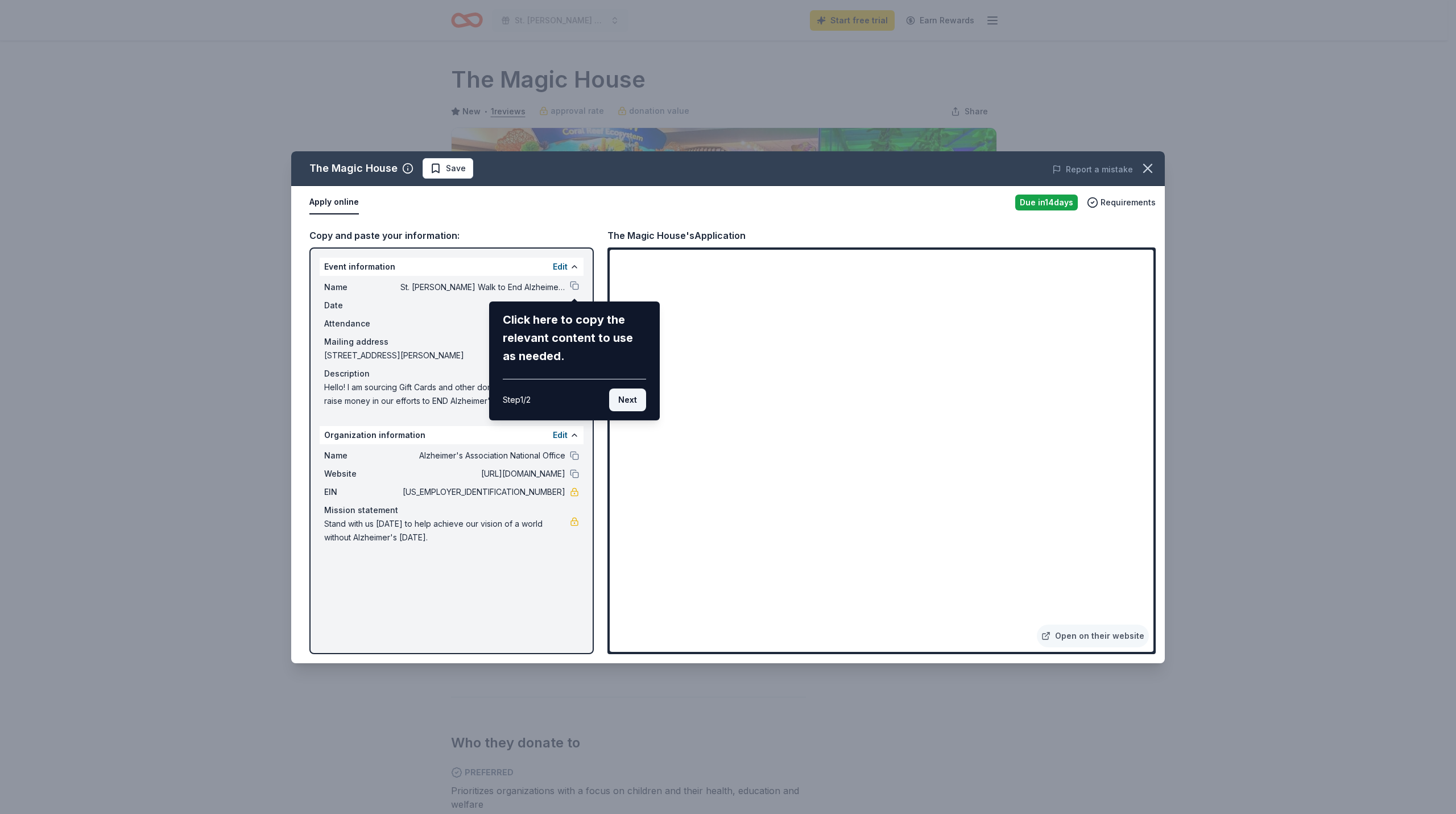
click at [623, 400] on button "Next" at bounding box center [628, 400] width 37 height 23
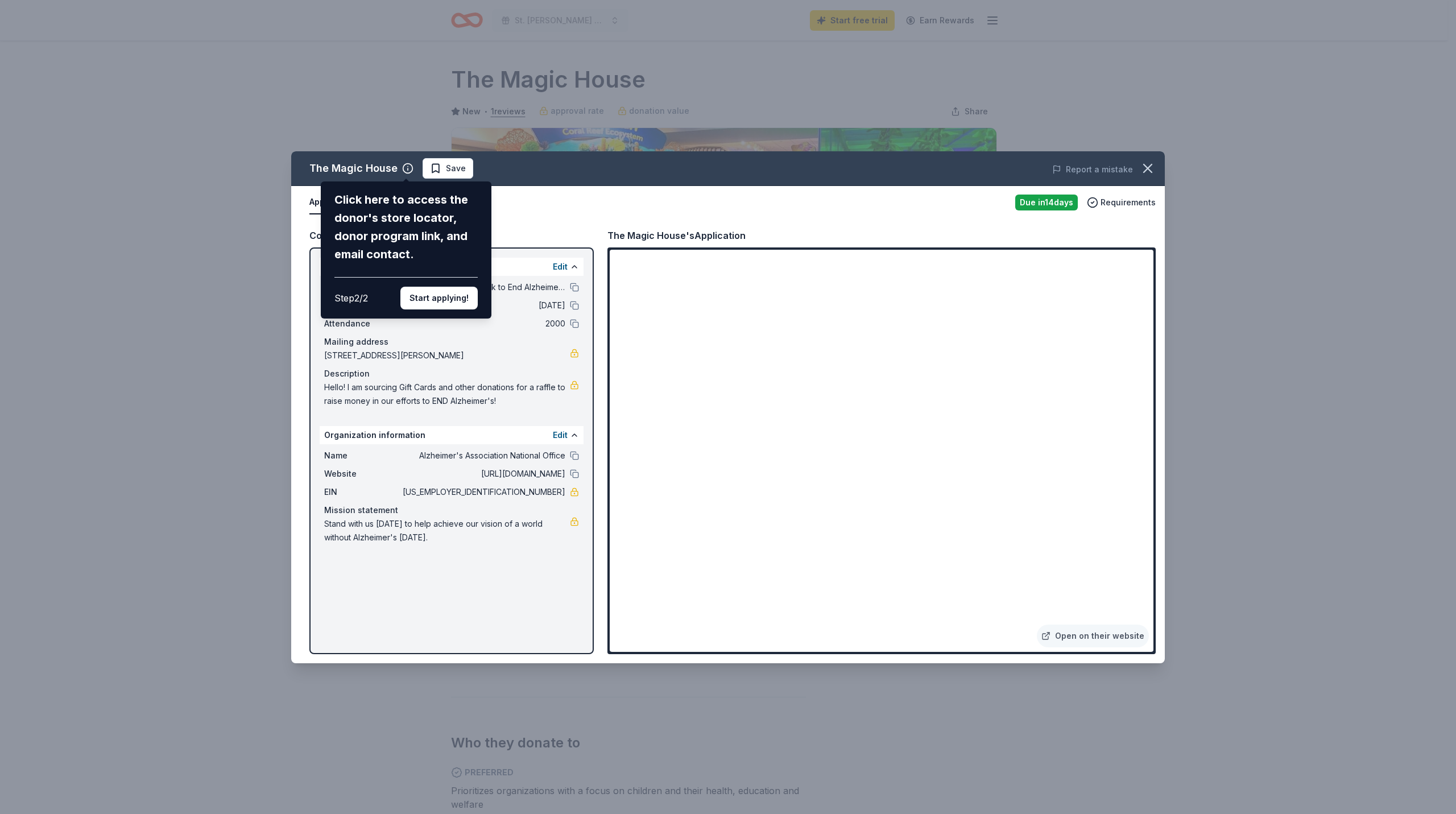
click at [461, 298] on button "Start applying!" at bounding box center [439, 298] width 77 height 23
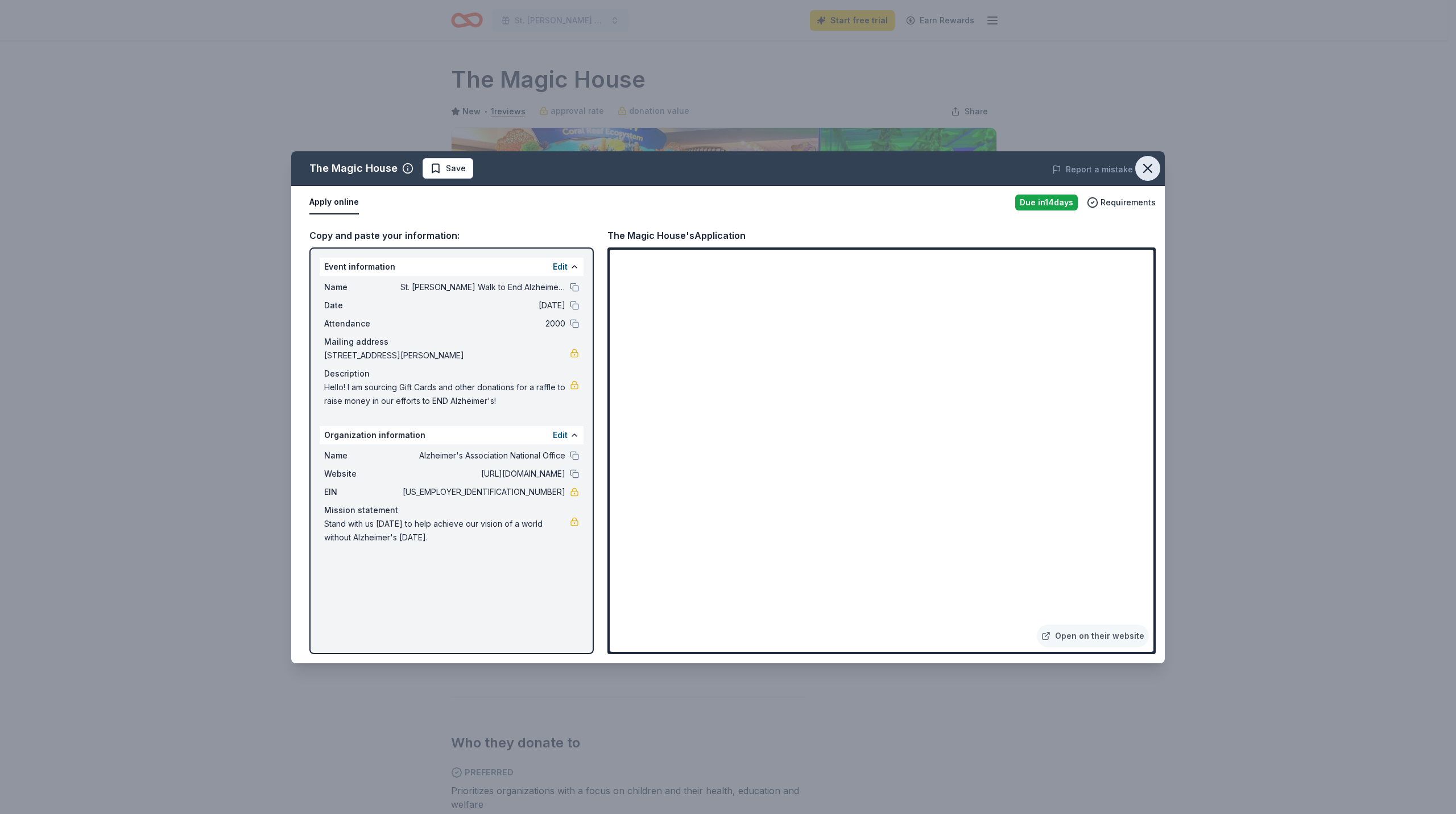
click at [1158, 170] on button "button" at bounding box center [1147, 168] width 25 height 25
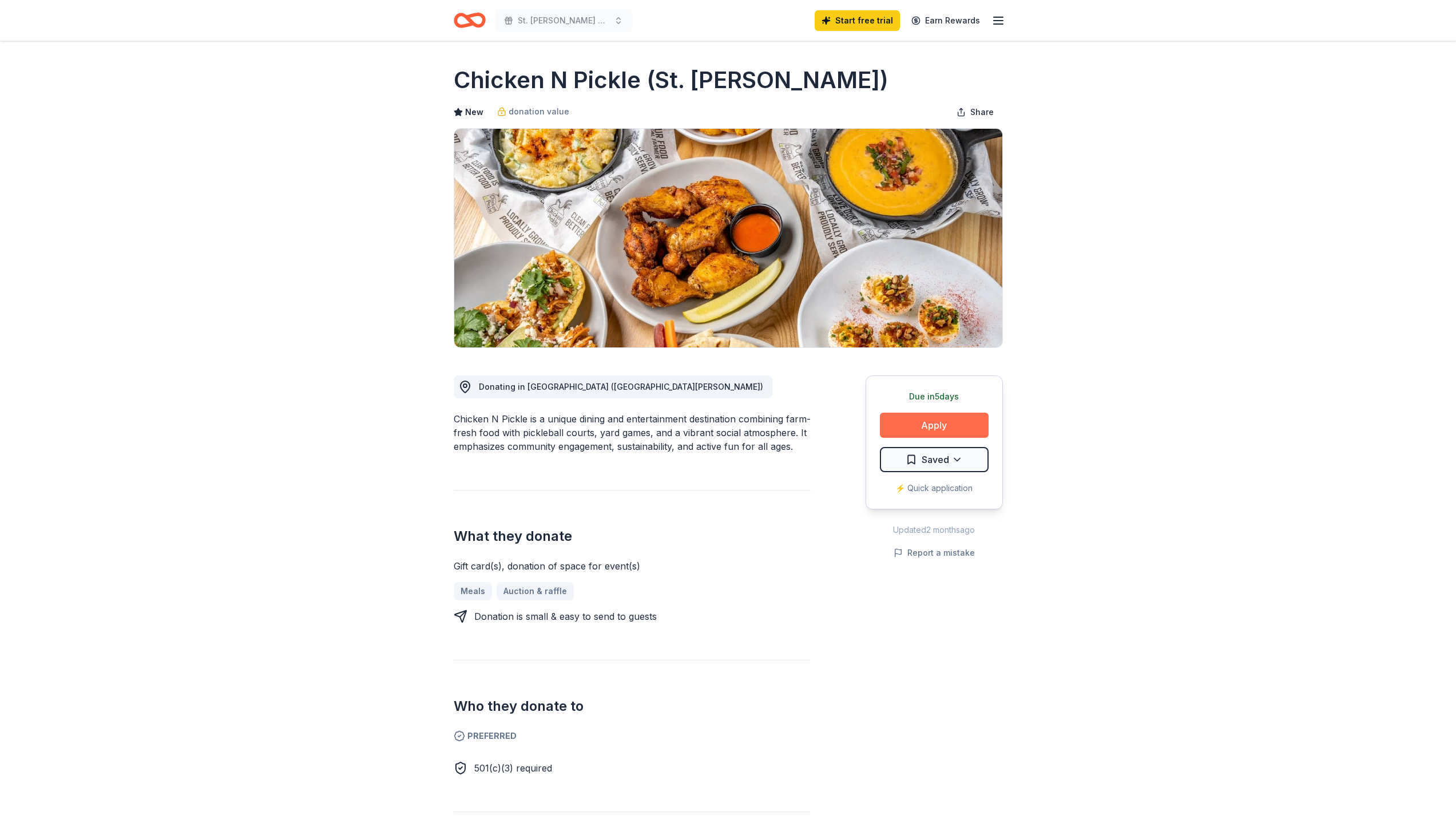
click at [929, 426] on button "Apply" at bounding box center [934, 425] width 108 height 25
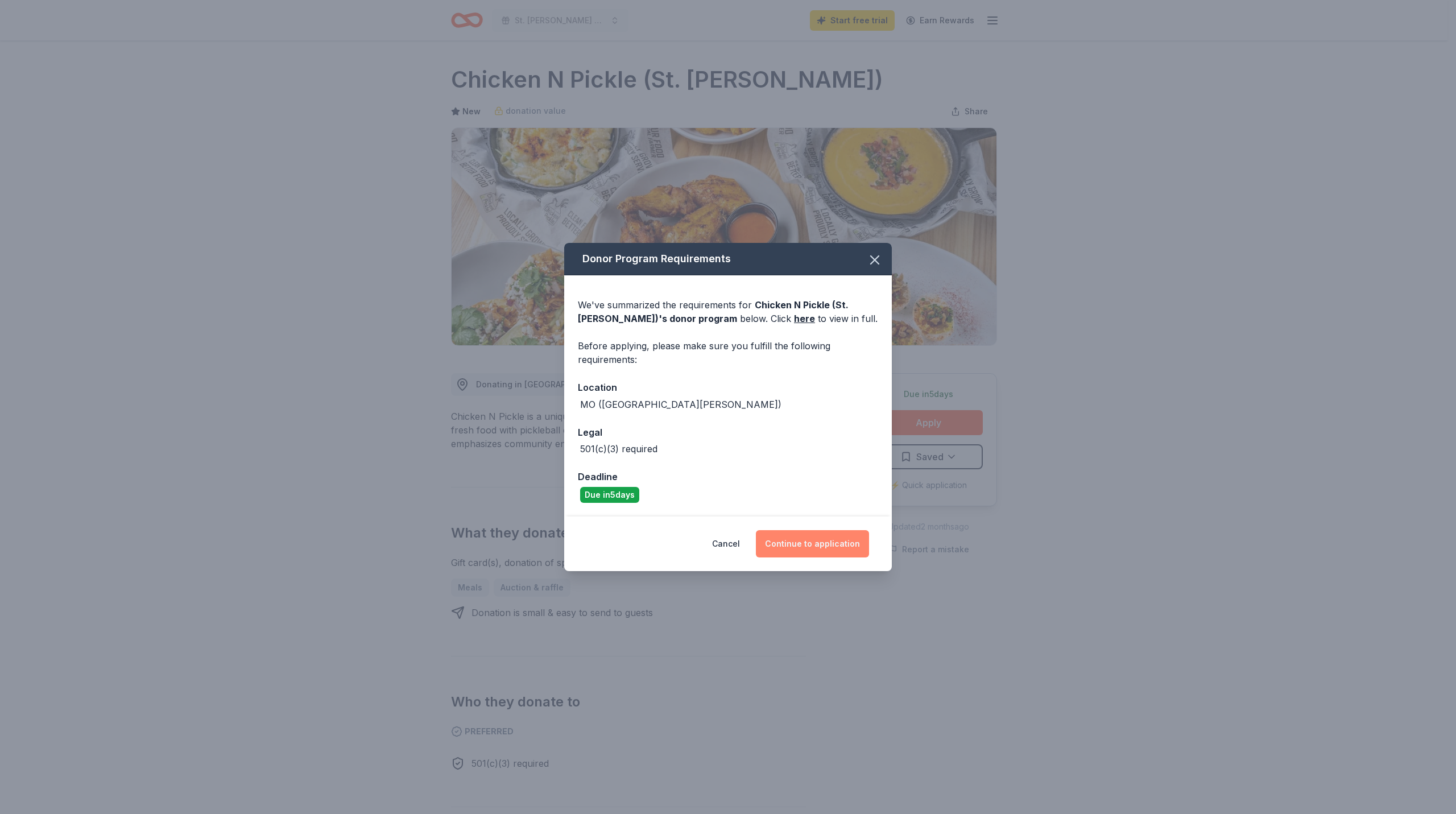
click at [823, 534] on button "Continue to application" at bounding box center [812, 544] width 113 height 27
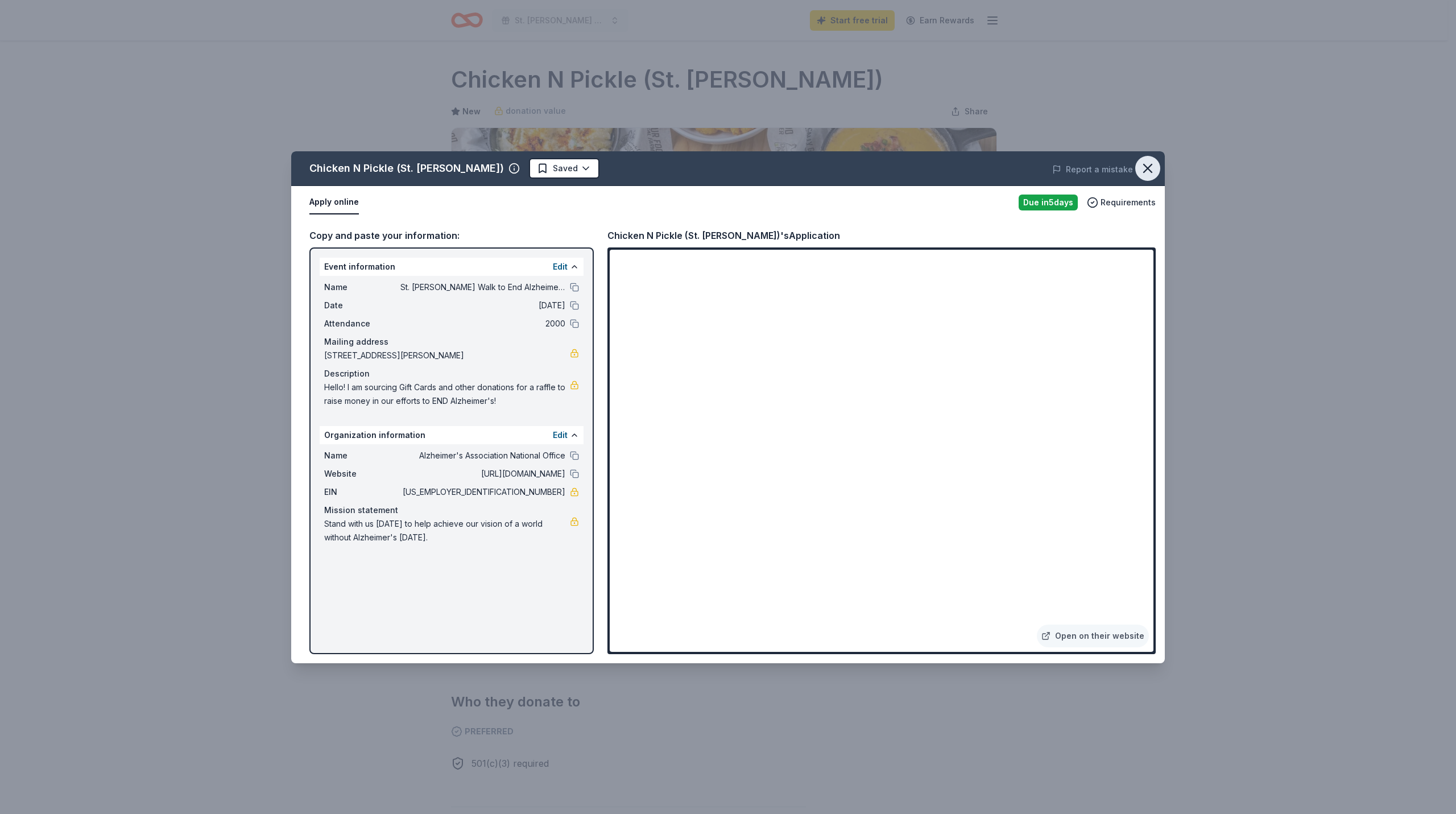
click at [1144, 173] on icon "button" at bounding box center [1147, 168] width 16 height 16
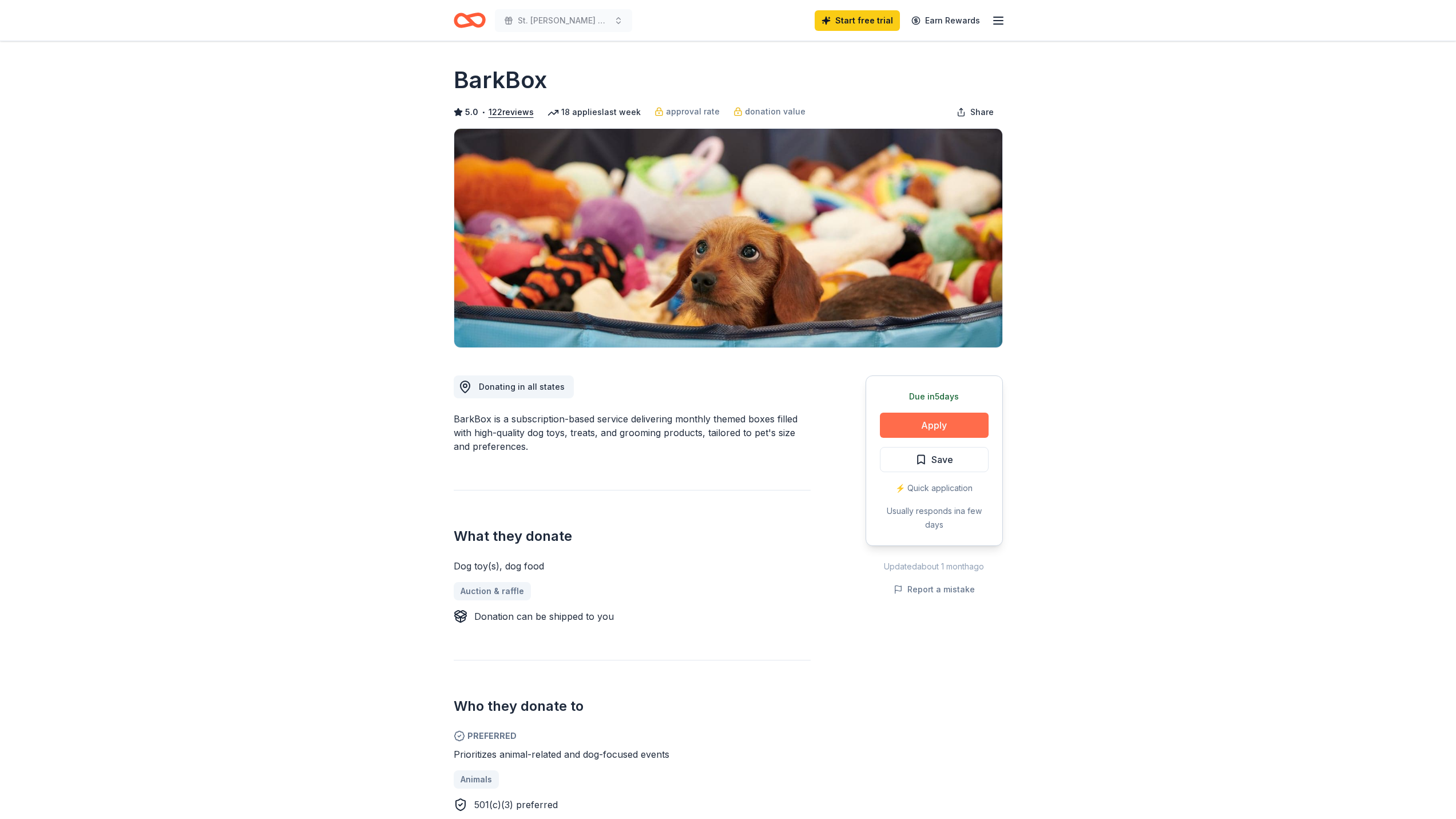
click at [911, 424] on button "Apply" at bounding box center [934, 425] width 108 height 25
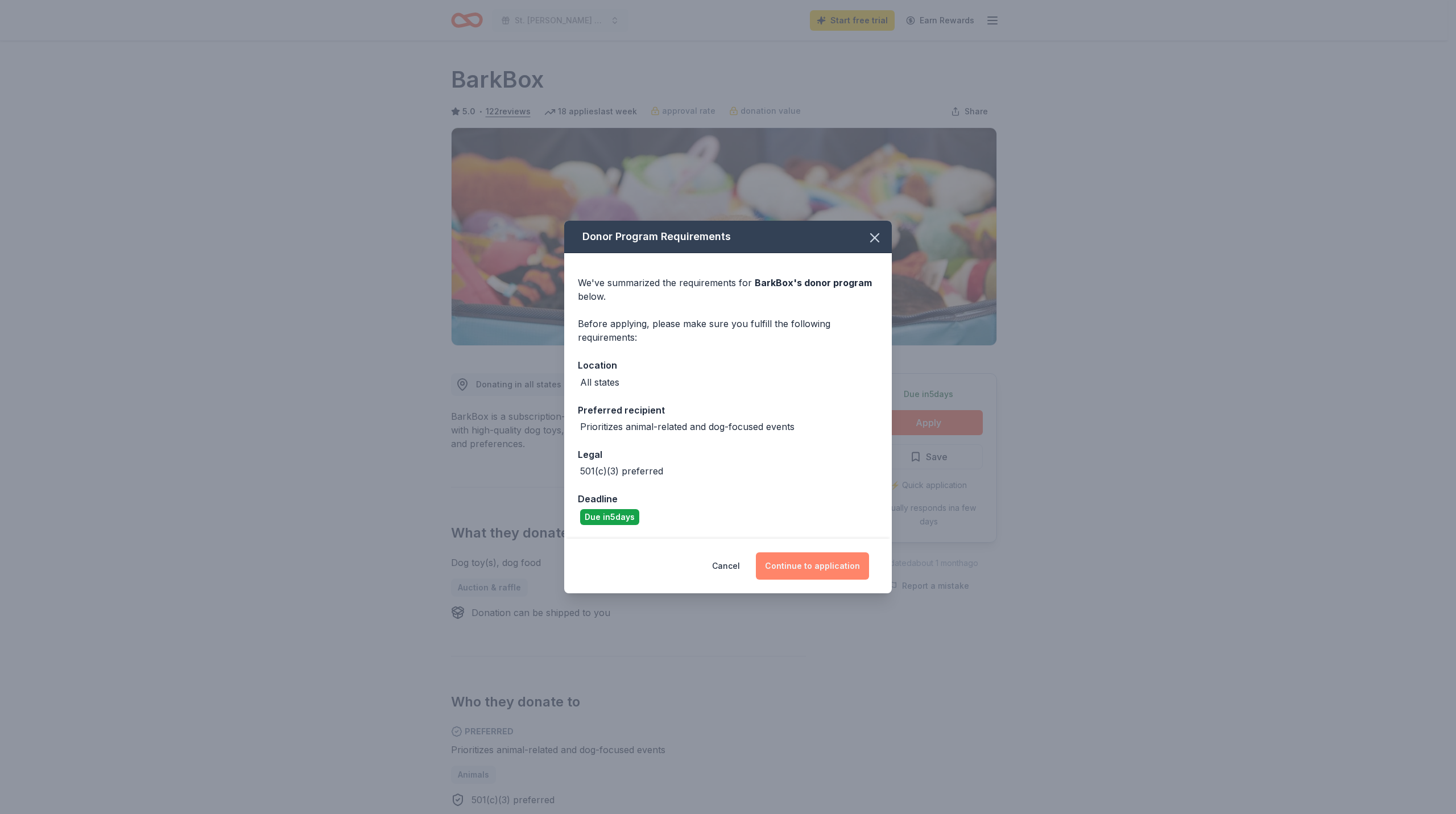
click at [776, 564] on button "Continue to application" at bounding box center [812, 566] width 113 height 27
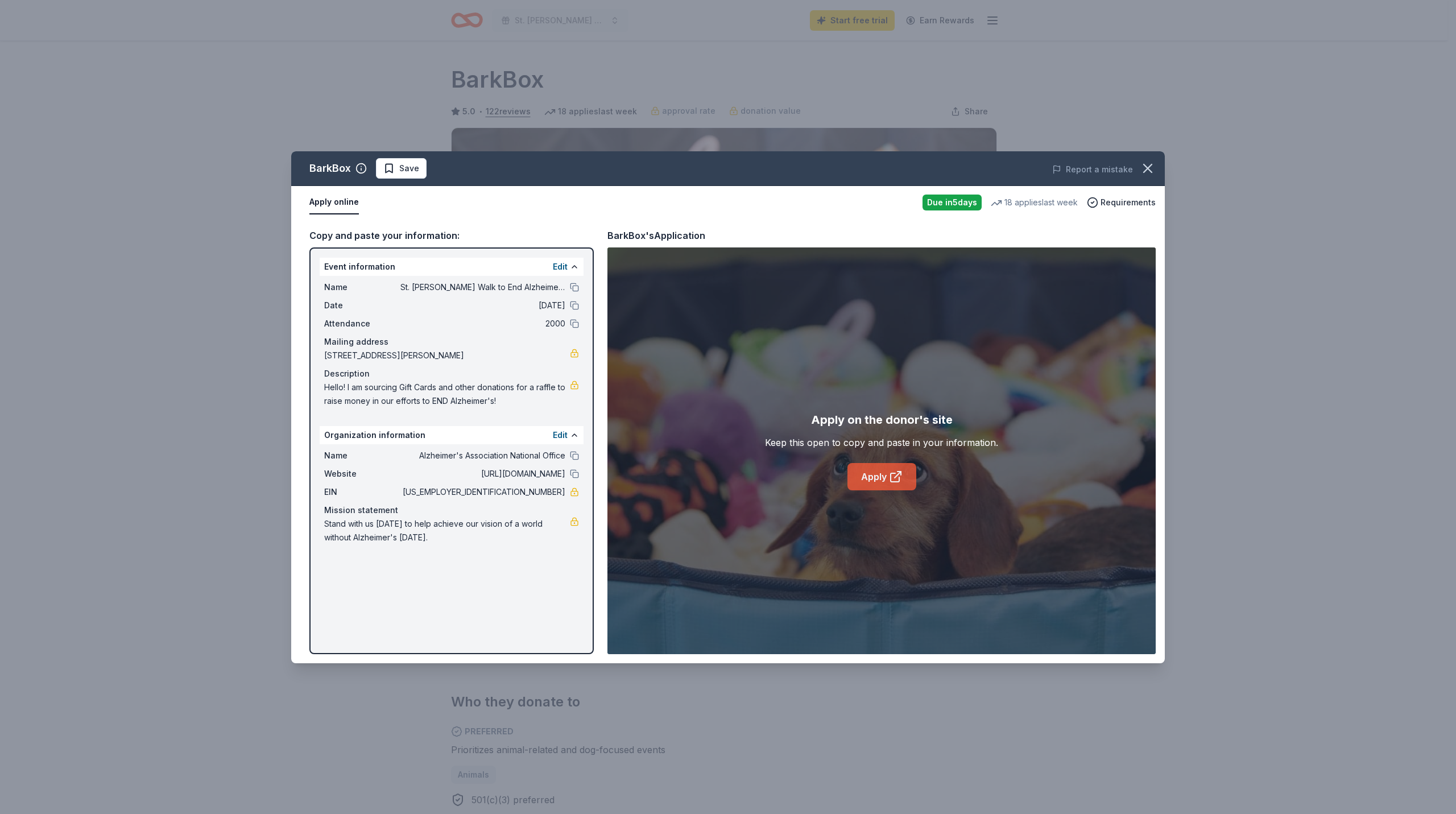
click at [867, 475] on link "Apply" at bounding box center [882, 477] width 68 height 27
click at [1151, 171] on icon "button" at bounding box center [1147, 168] width 8 height 8
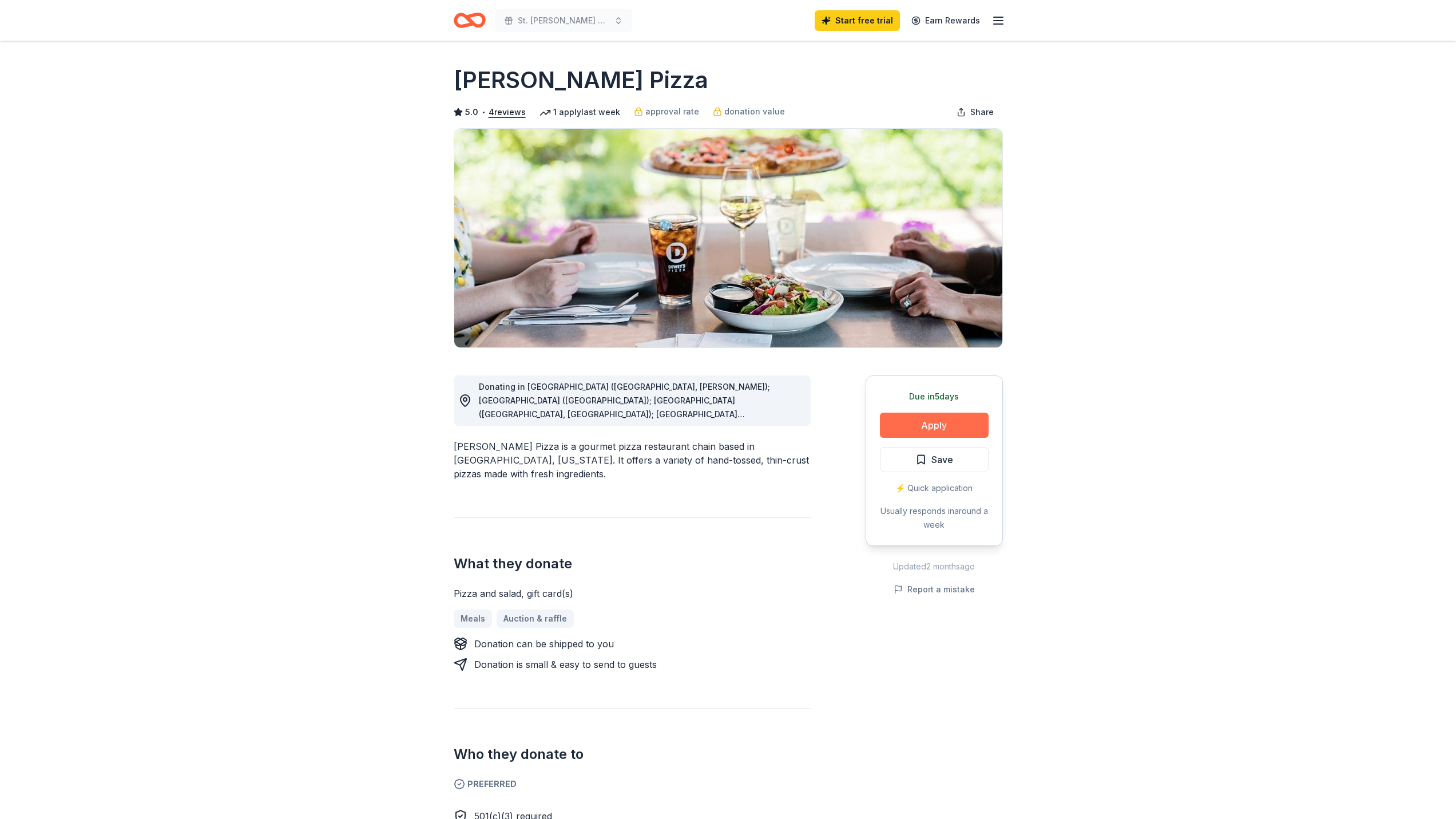
click at [968, 421] on button "Apply" at bounding box center [934, 425] width 108 height 25
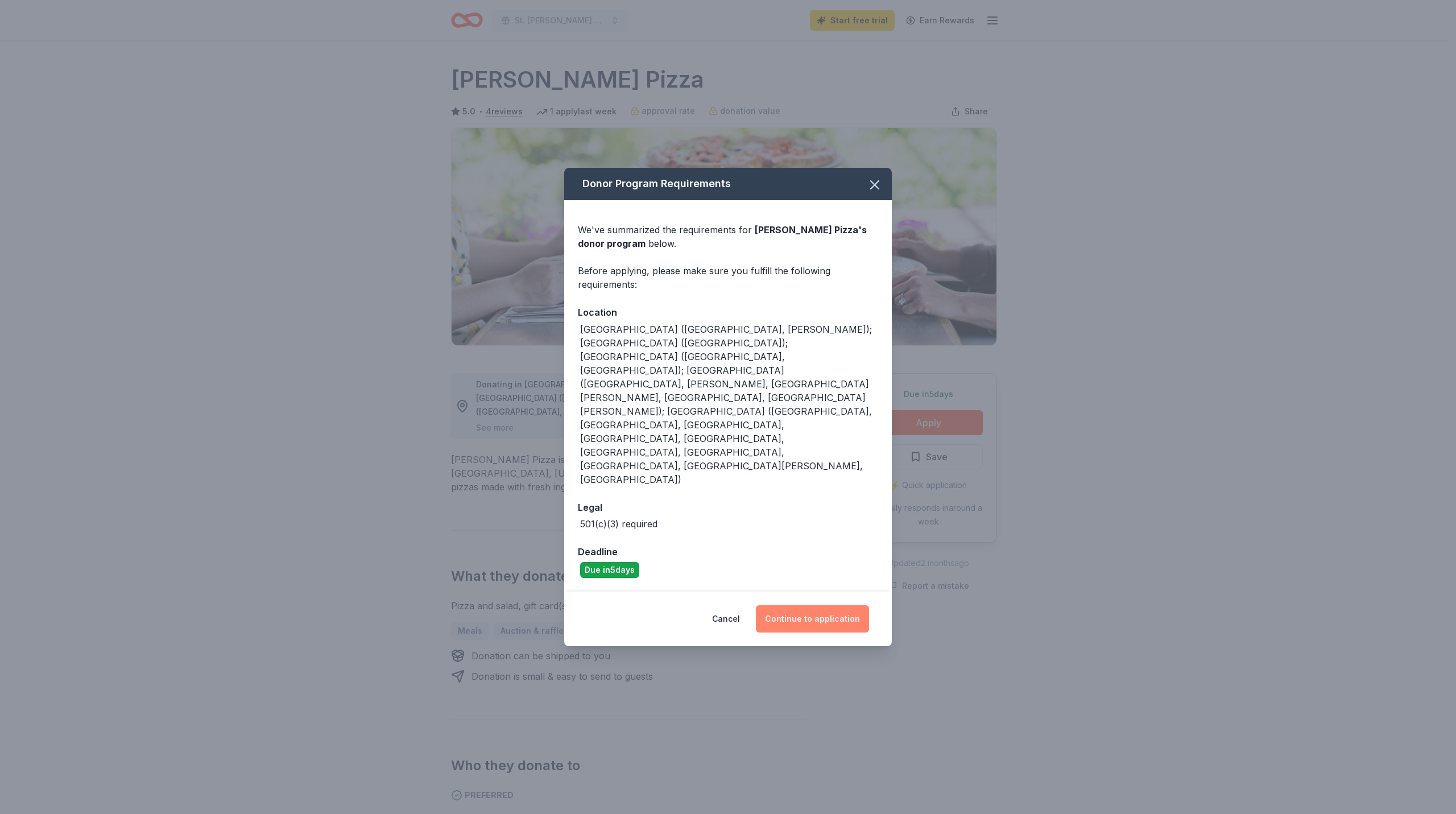
click at [767, 605] on button "Continue to application" at bounding box center [812, 619] width 113 height 27
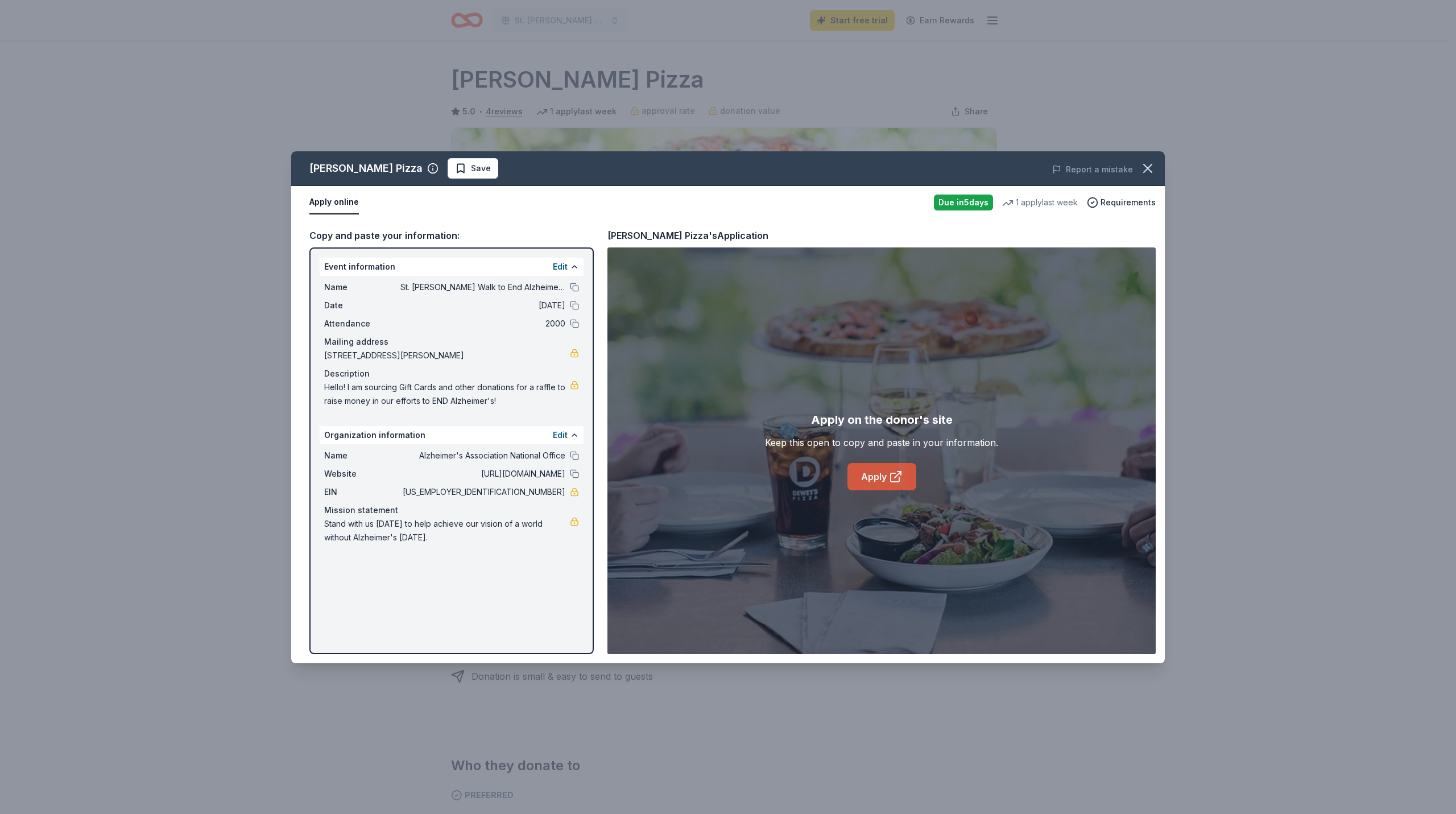
click at [866, 475] on link "Apply" at bounding box center [882, 477] width 68 height 27
